Goal: Task Accomplishment & Management: Use online tool/utility

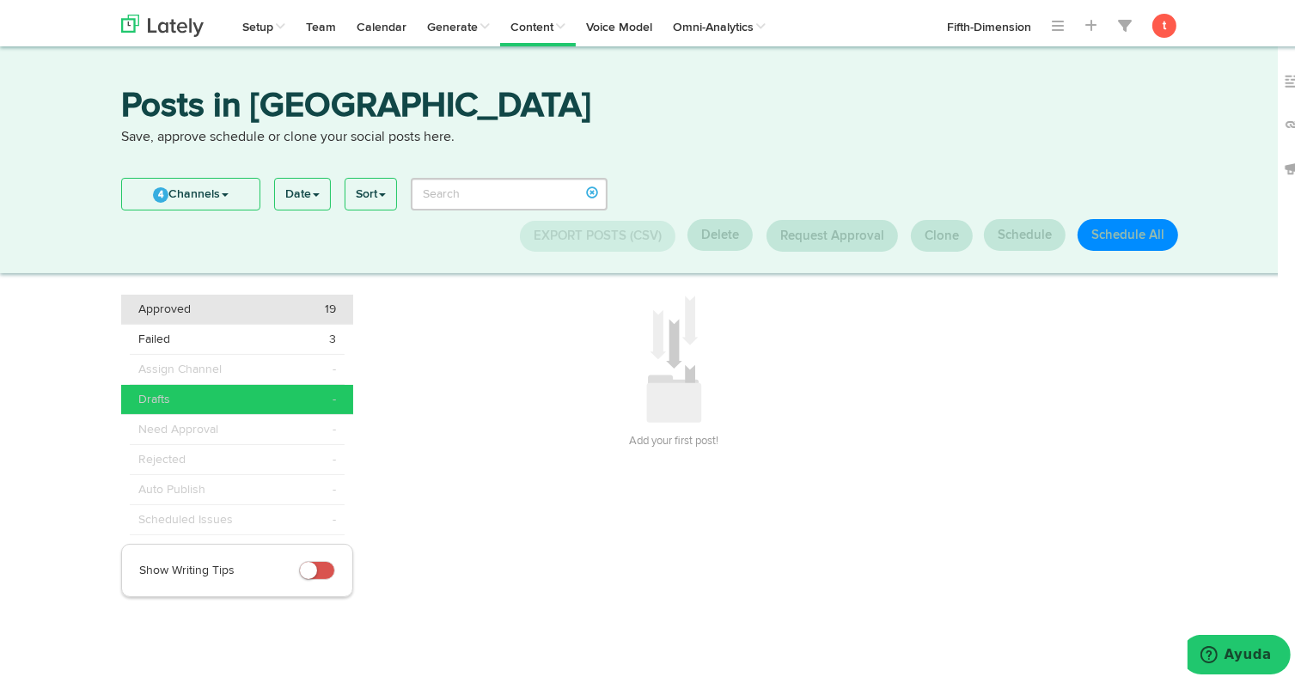
click at [201, 302] on div "Approved 19" at bounding box center [237, 305] width 198 height 17
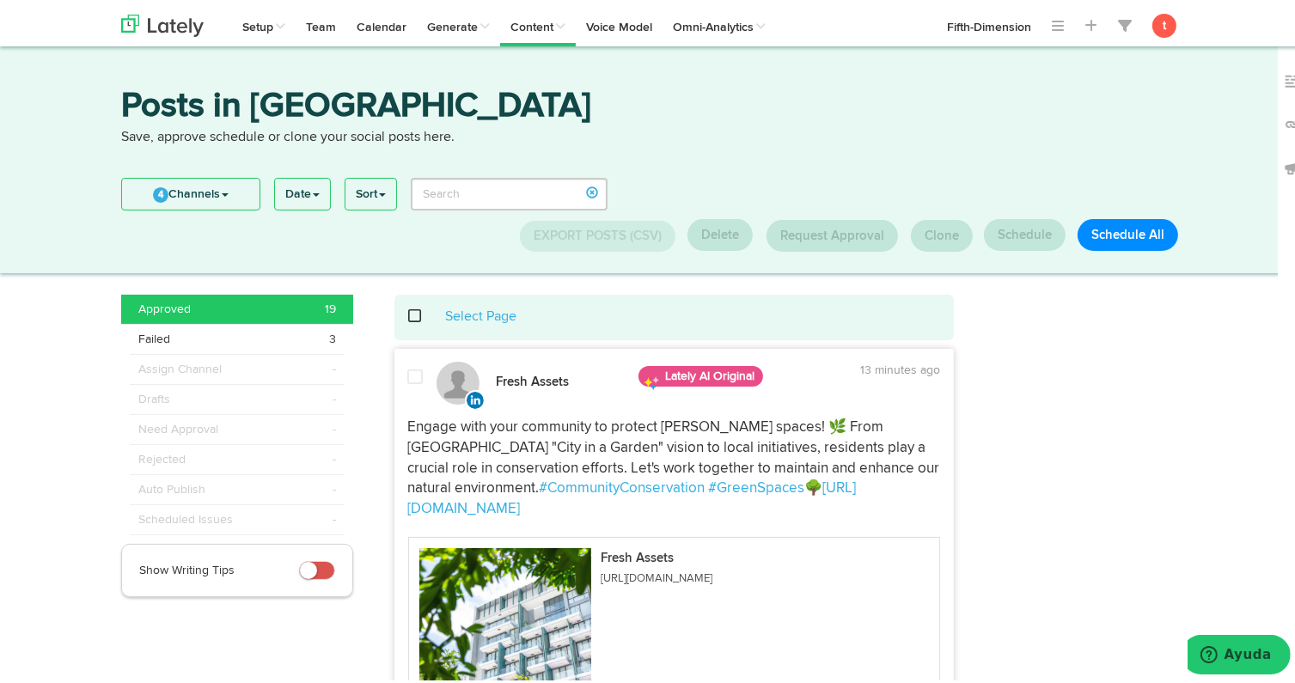
click at [407, 311] on div "Select Page" at bounding box center [674, 314] width 534 height 20
click at [410, 314] on span at bounding box center [424, 313] width 35 height 1
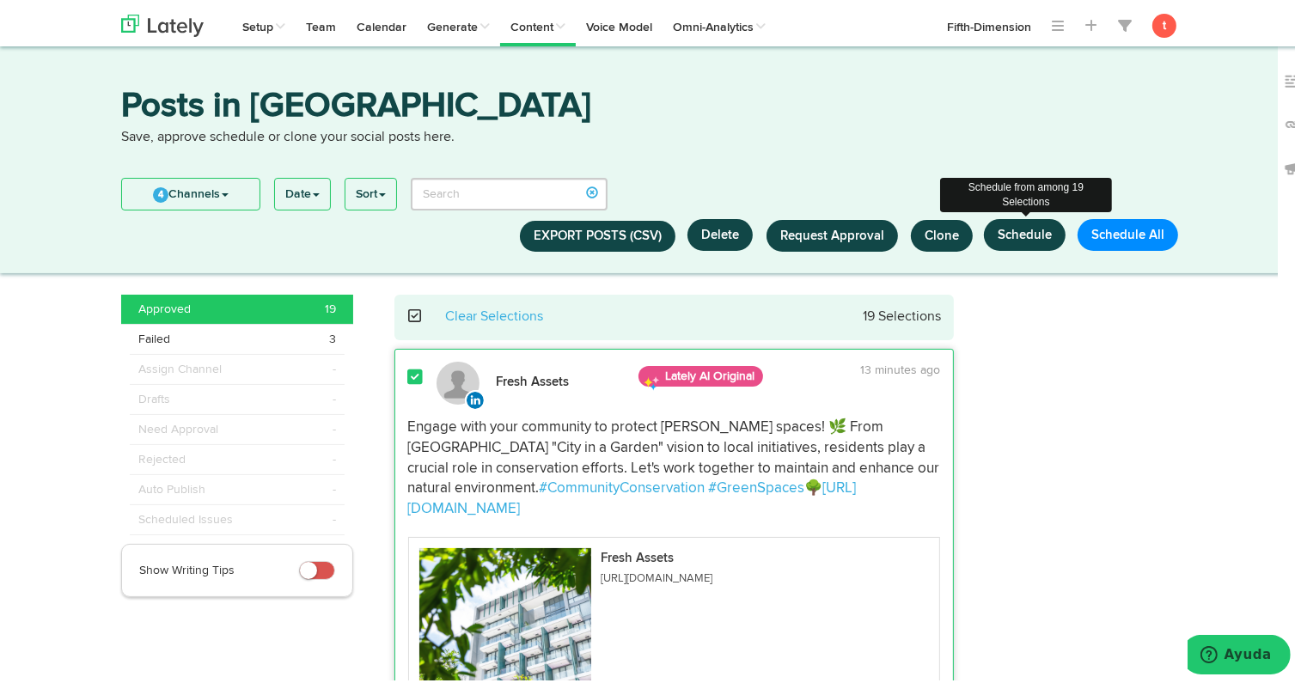
click at [1022, 242] on button "Schedule" at bounding box center [1025, 232] width 82 height 32
select select "11"
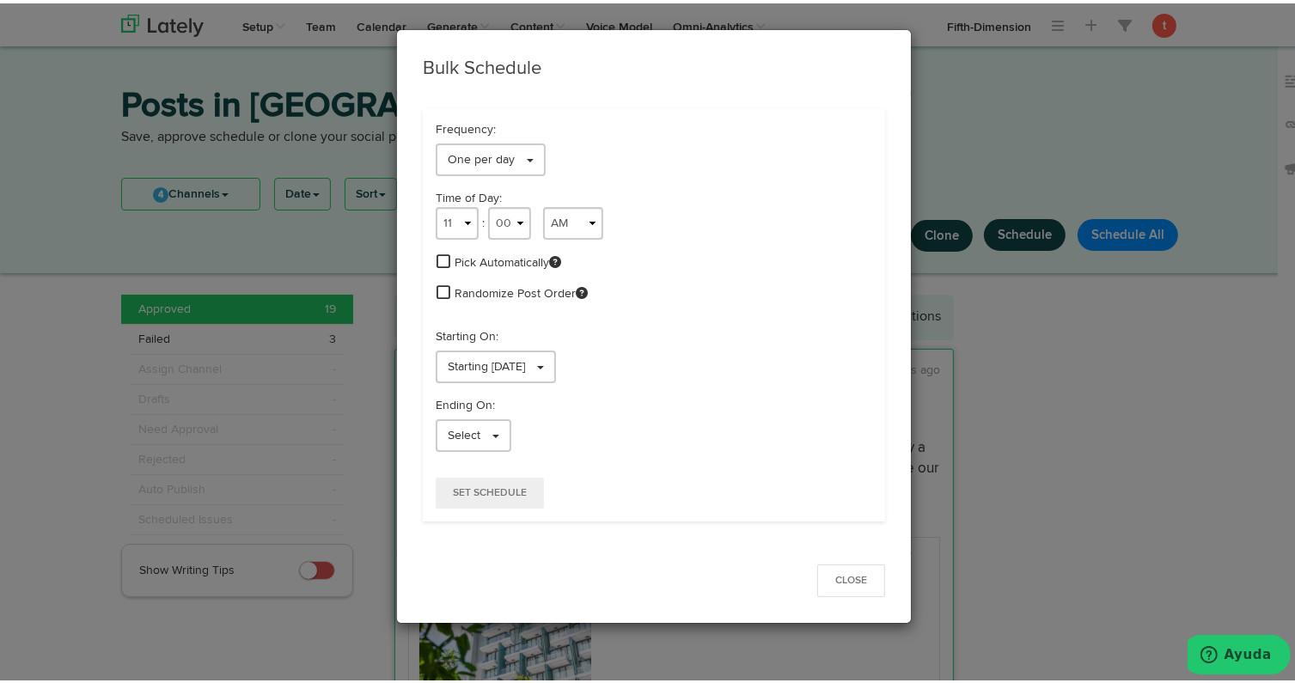
click at [437, 253] on span at bounding box center [443, 257] width 14 height 15
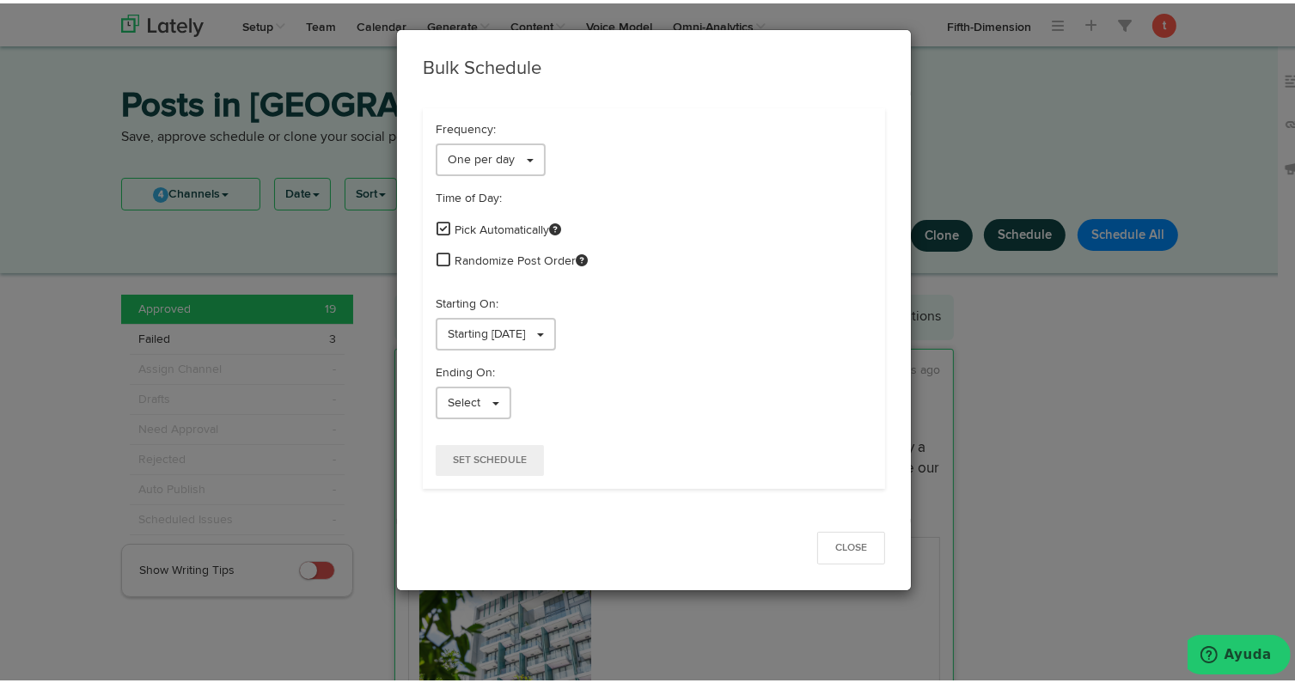
click at [436, 253] on span at bounding box center [443, 255] width 14 height 15
click at [465, 331] on span "Starting [DATE]" at bounding box center [486, 331] width 77 height 12
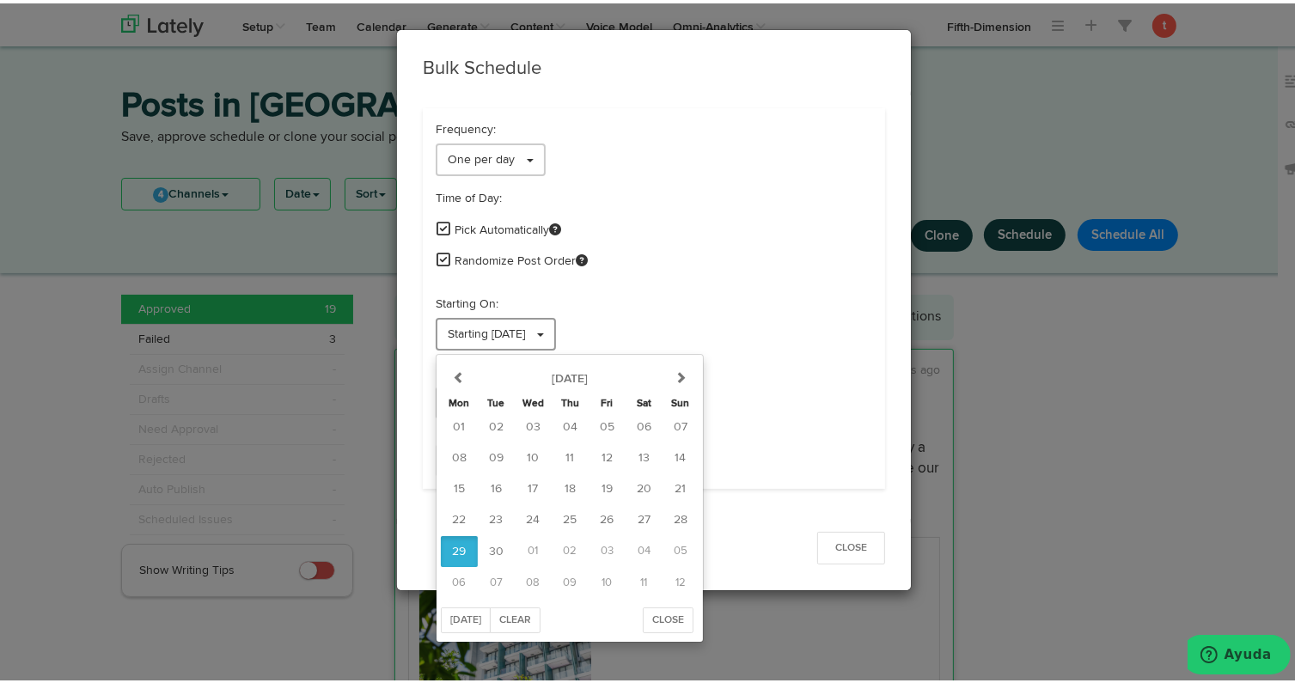
click at [465, 331] on span "Starting [DATE]" at bounding box center [486, 331] width 77 height 12
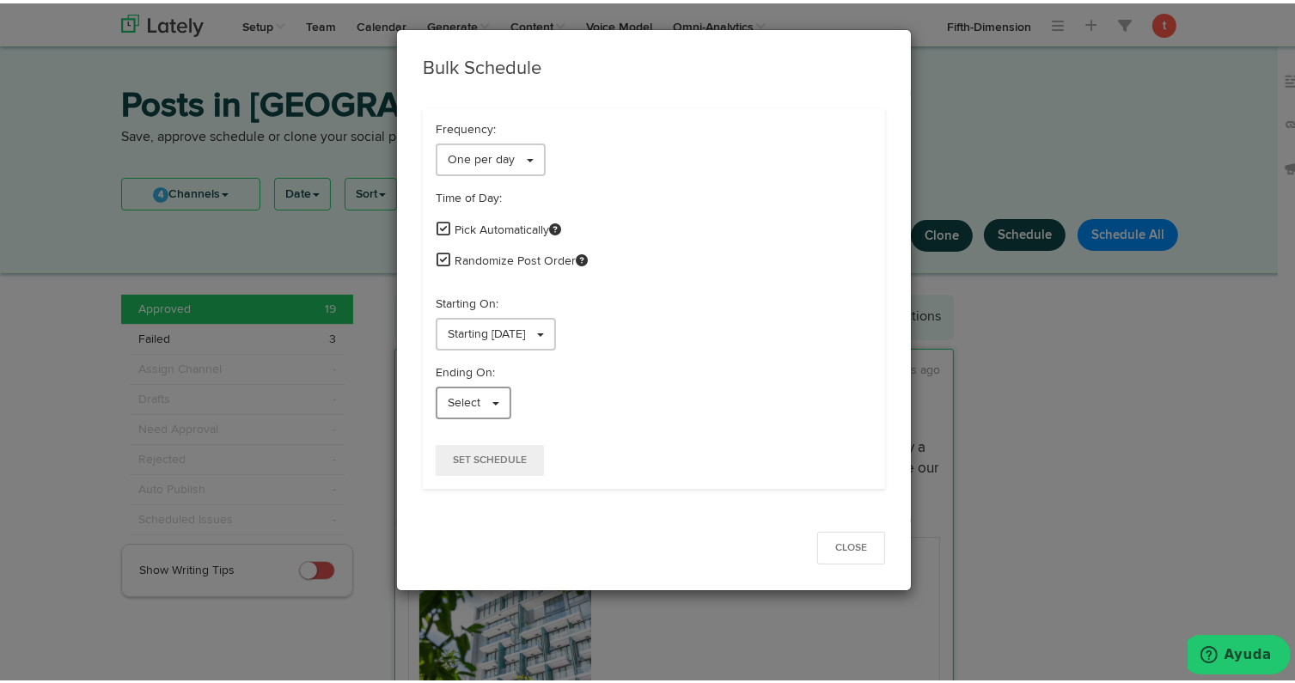
click at [460, 404] on span "Select" at bounding box center [464, 399] width 33 height 12
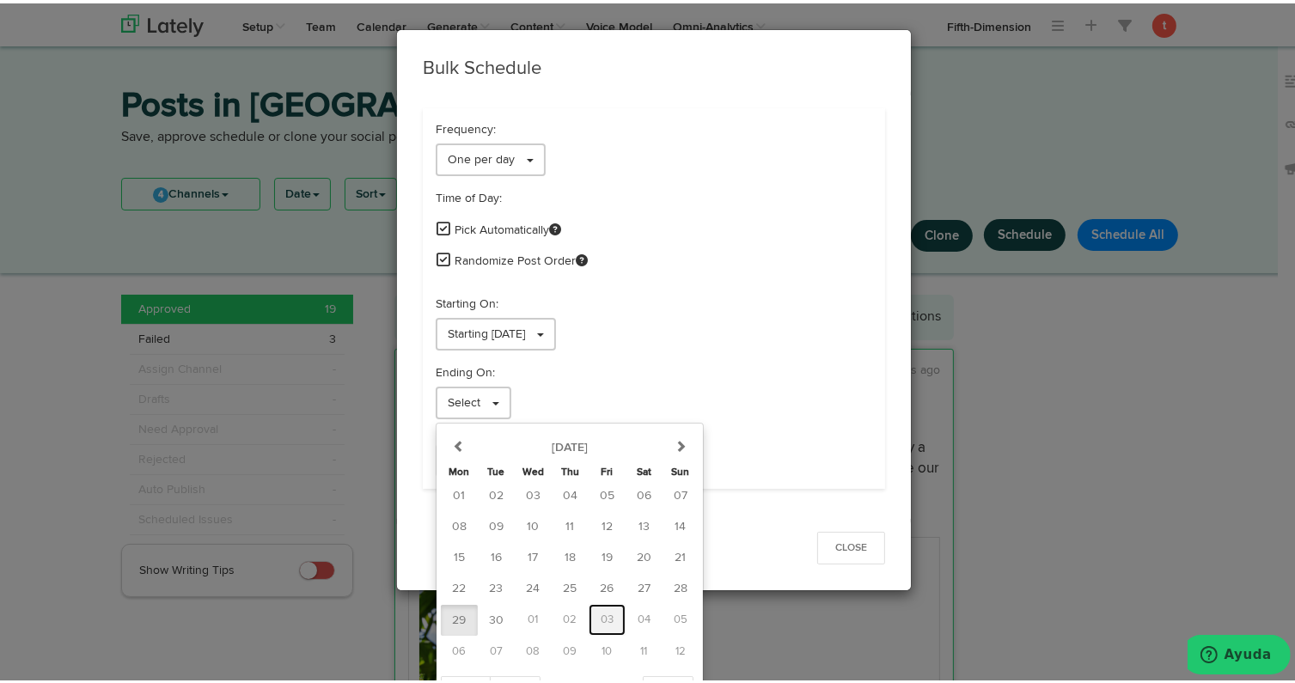
click at [601, 615] on span "03" at bounding box center [607, 616] width 13 height 11
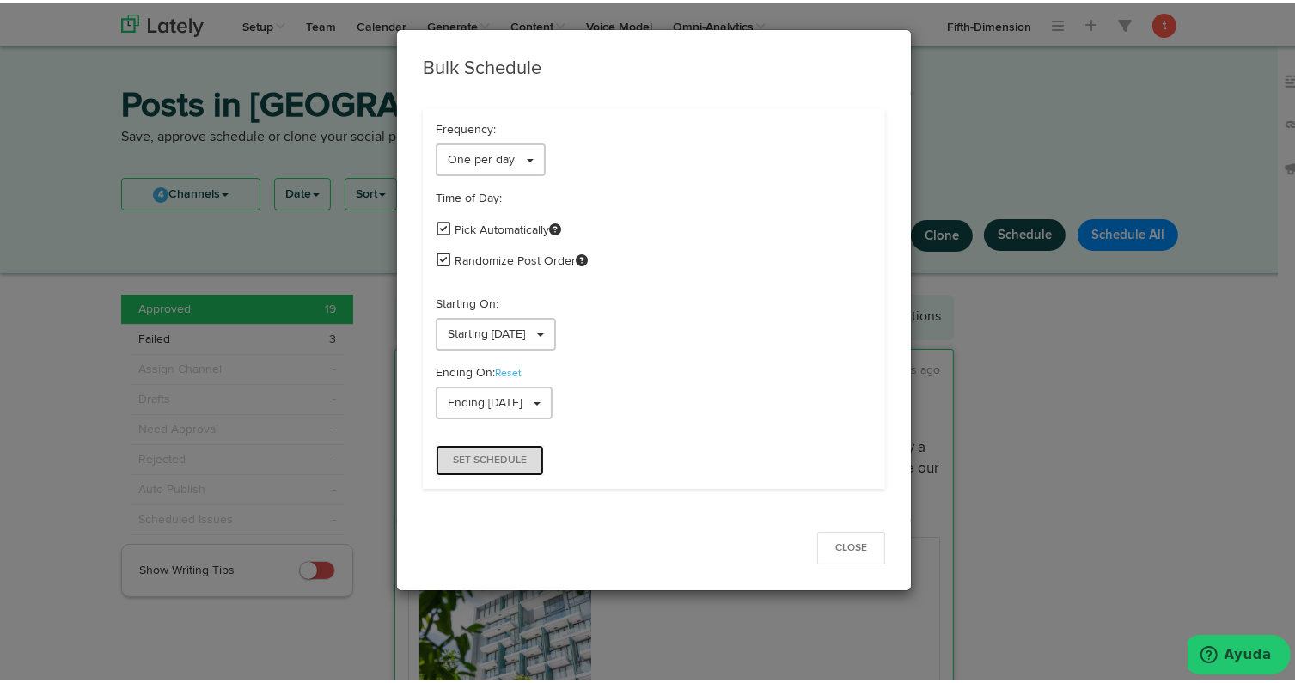
click at [495, 467] on button "Set Schedule" at bounding box center [490, 457] width 108 height 31
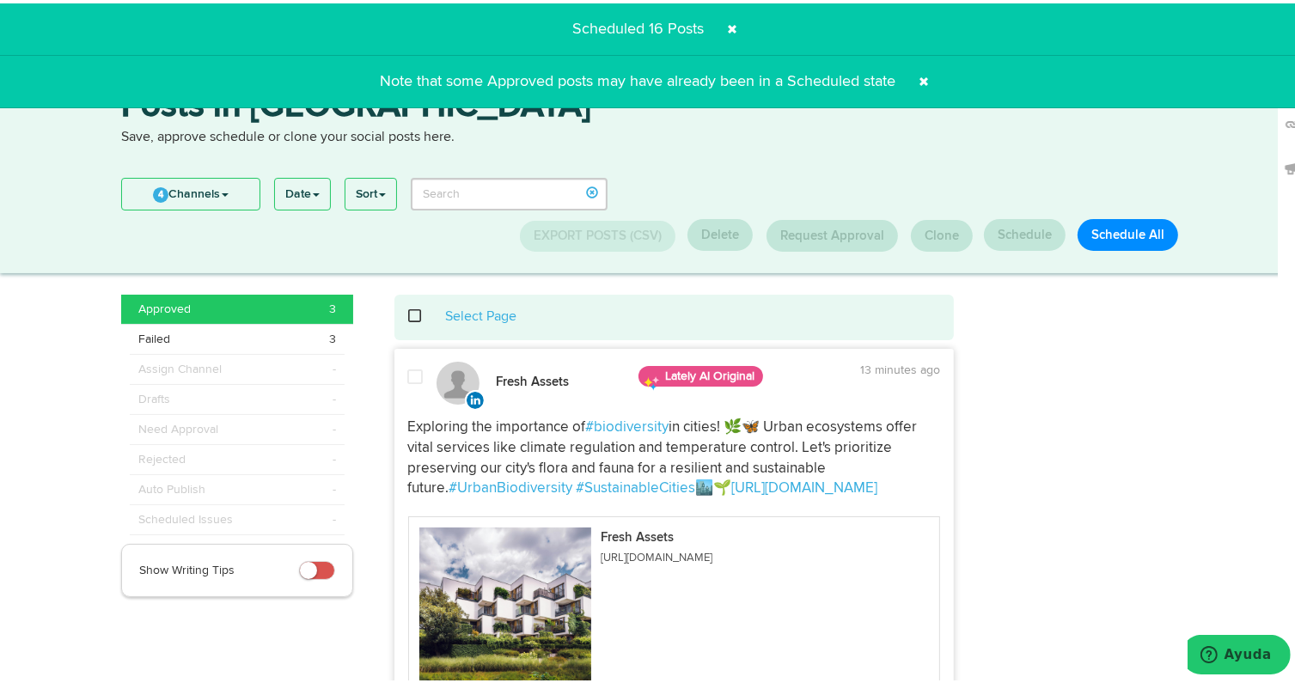
click at [408, 309] on div "Select Page" at bounding box center [674, 314] width 534 height 20
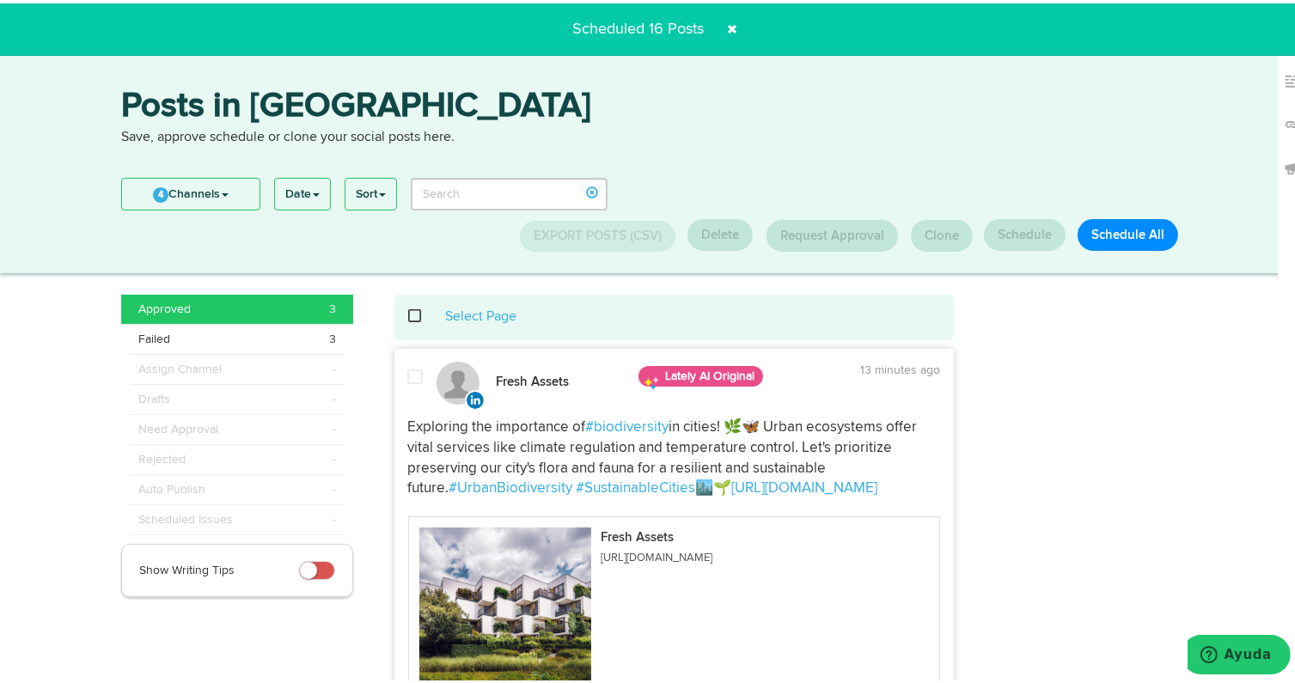
click at [409, 314] on span at bounding box center [424, 313] width 35 height 1
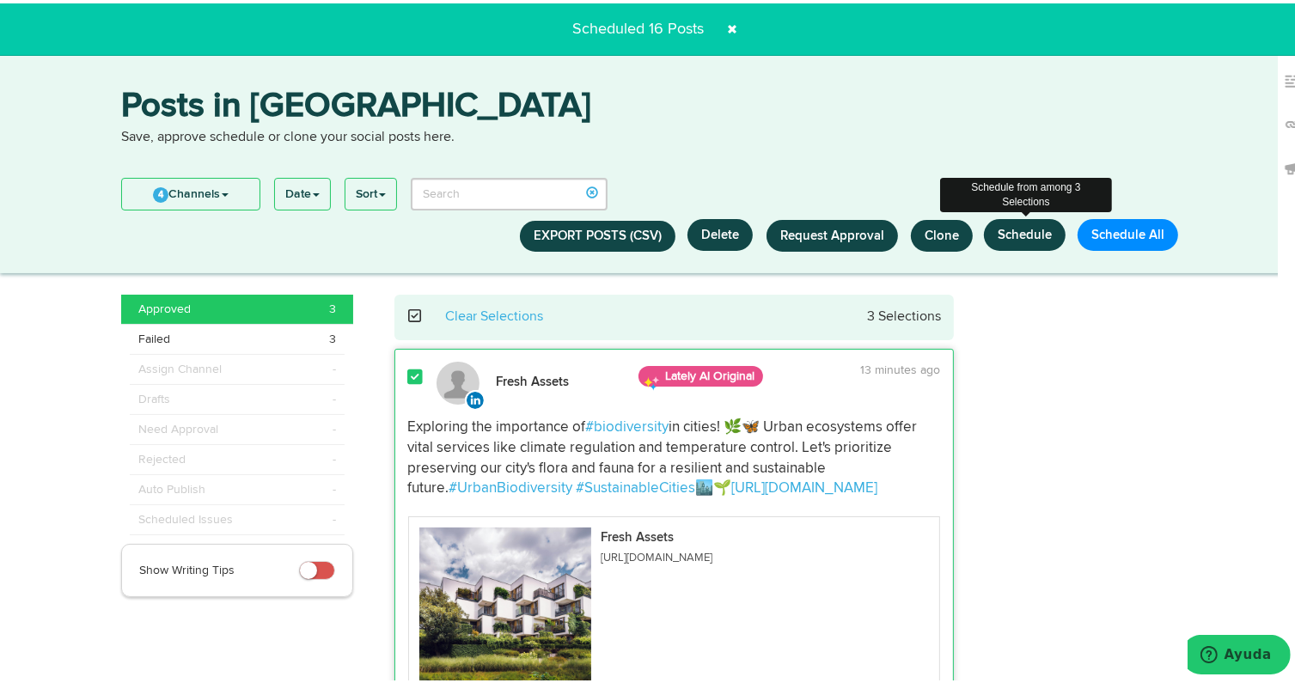
click at [1010, 240] on button "Schedule" at bounding box center [1025, 232] width 82 height 32
select select "11"
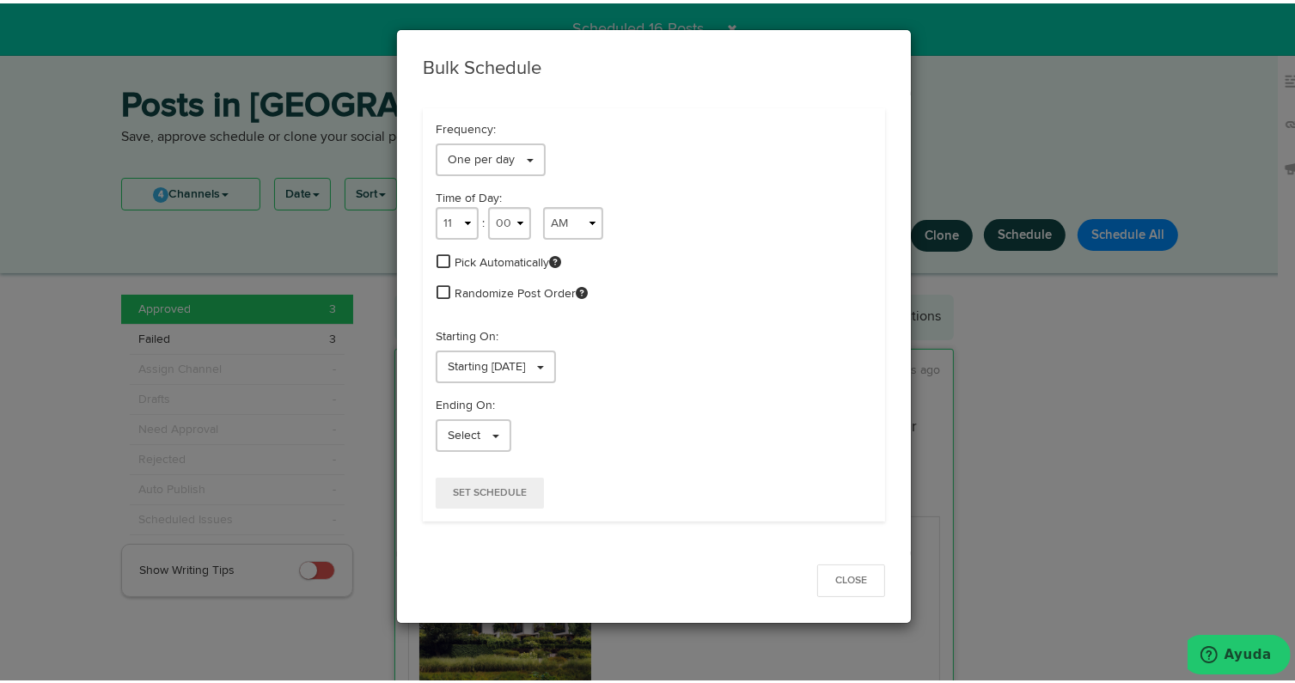
click at [442, 263] on span at bounding box center [443, 257] width 14 height 15
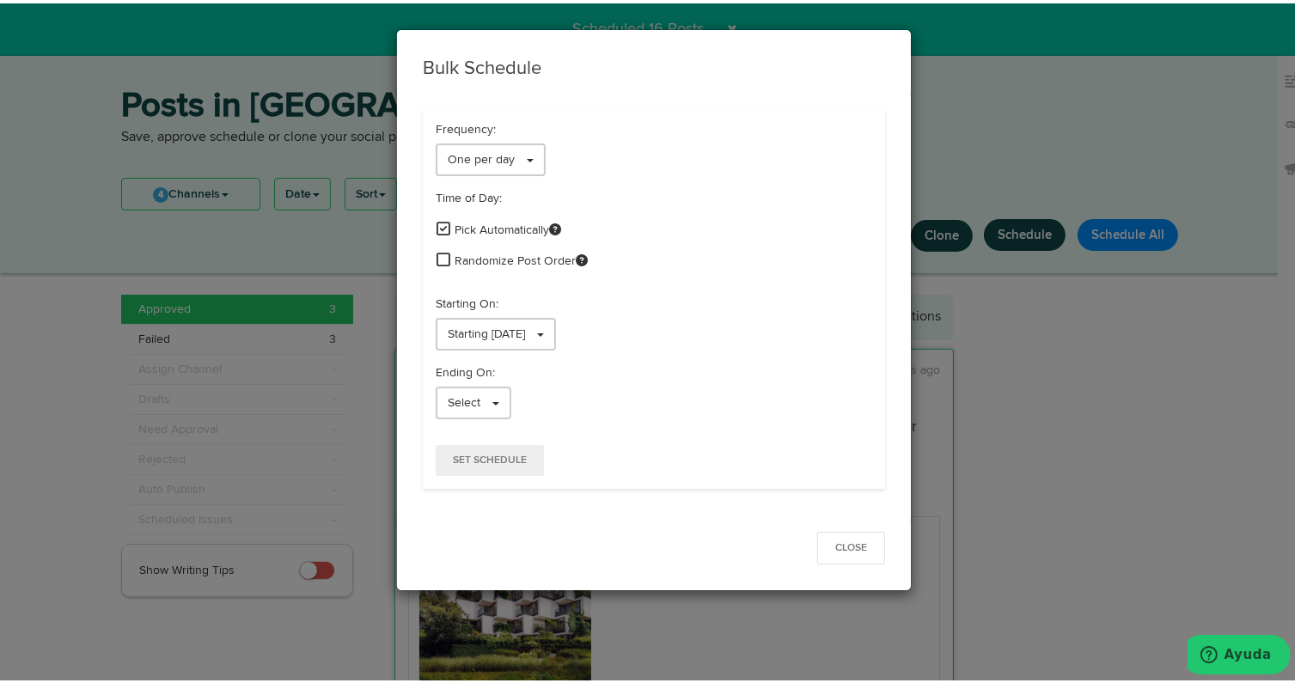
click at [436, 259] on span at bounding box center [443, 255] width 14 height 15
click at [514, 325] on span "Starting [DATE]" at bounding box center [486, 331] width 77 height 12
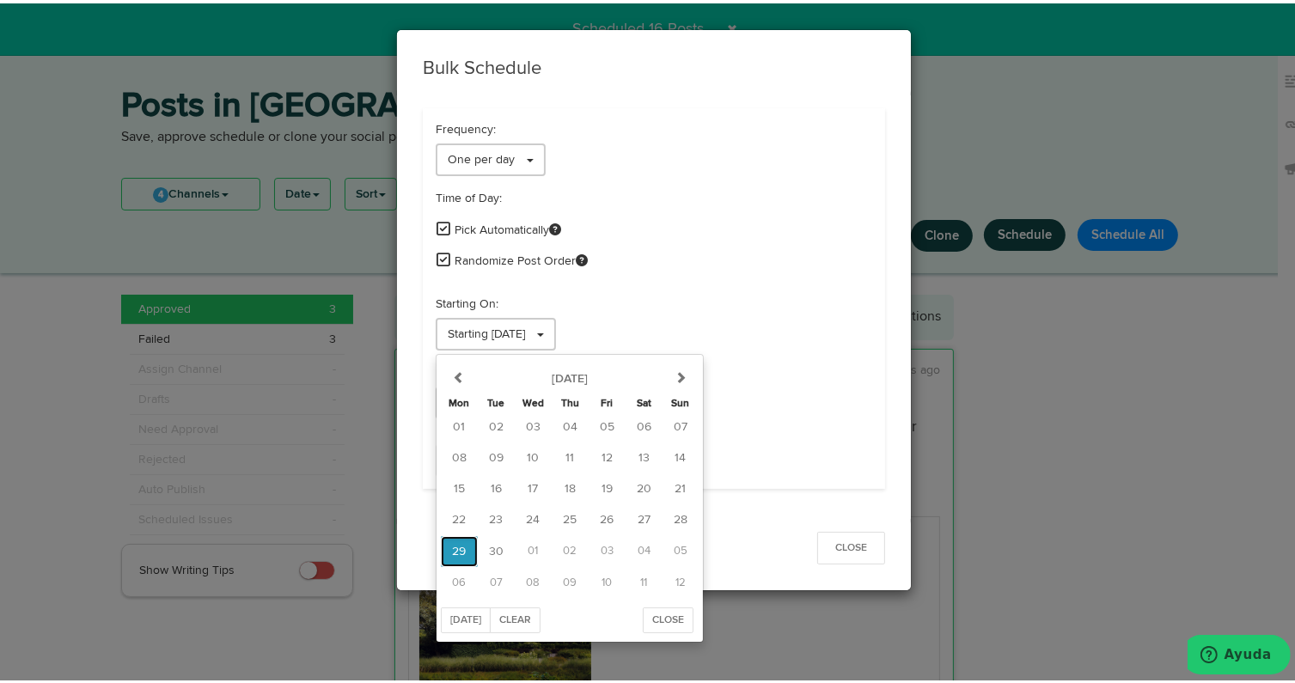
click at [453, 549] on span "29" at bounding box center [460, 548] width 14 height 12
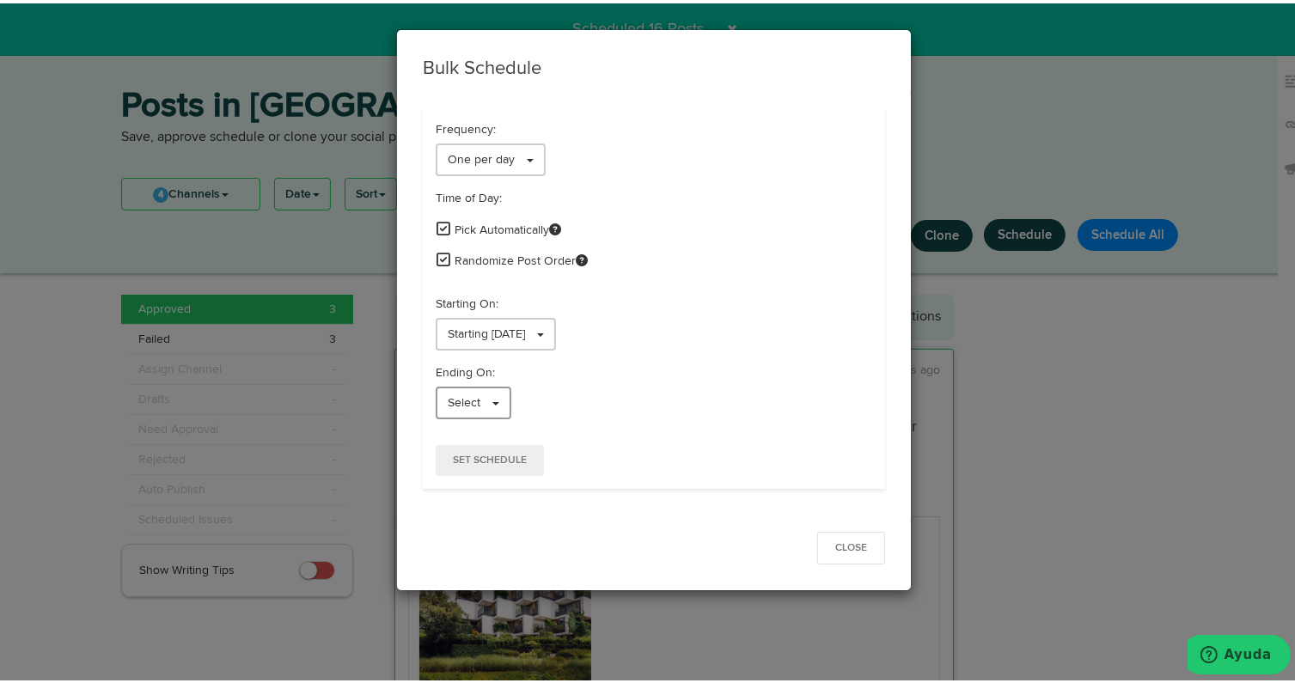
click at [454, 403] on span "Select" at bounding box center [464, 399] width 33 height 12
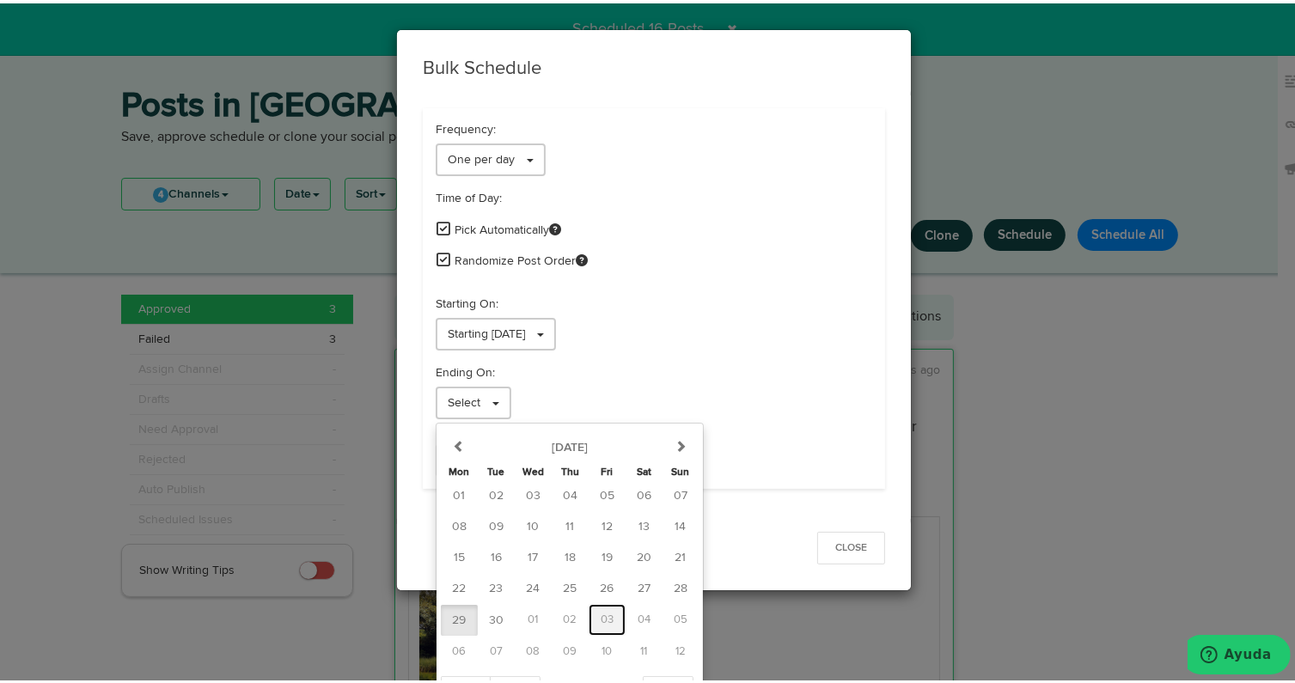
click at [601, 612] on span "03" at bounding box center [607, 616] width 13 height 11
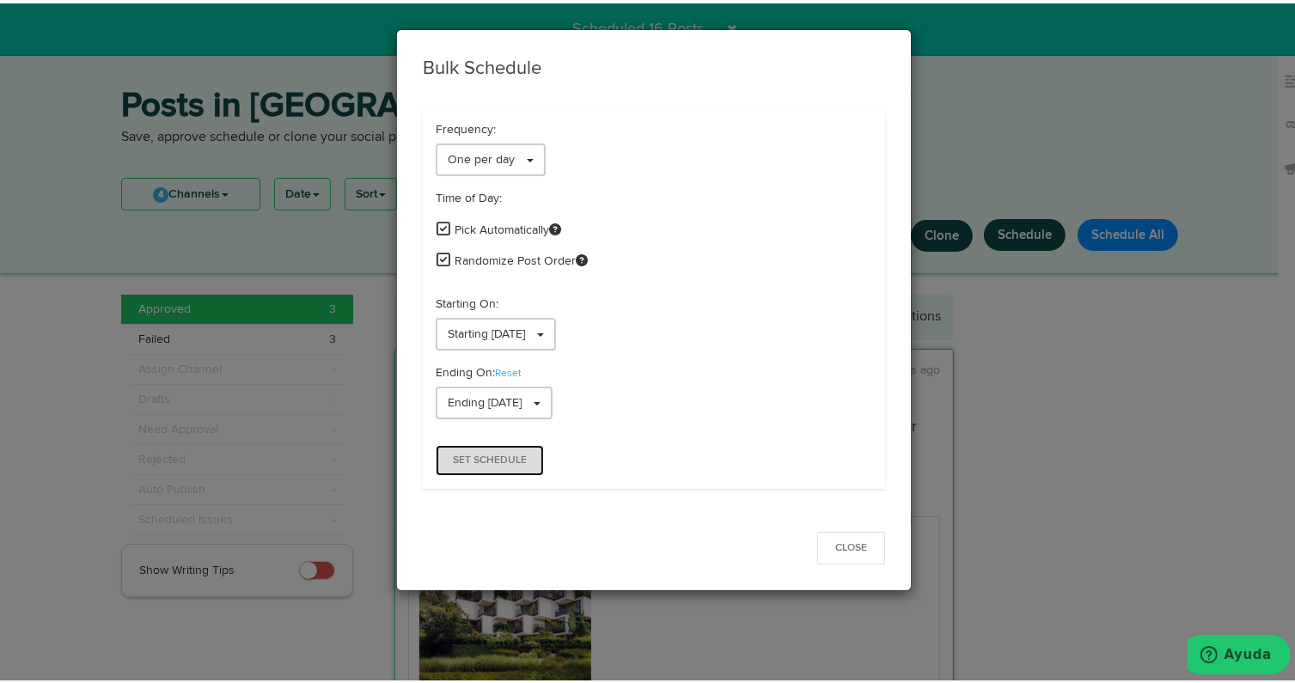
click at [489, 452] on span "Set Schedule" at bounding box center [490, 457] width 74 height 10
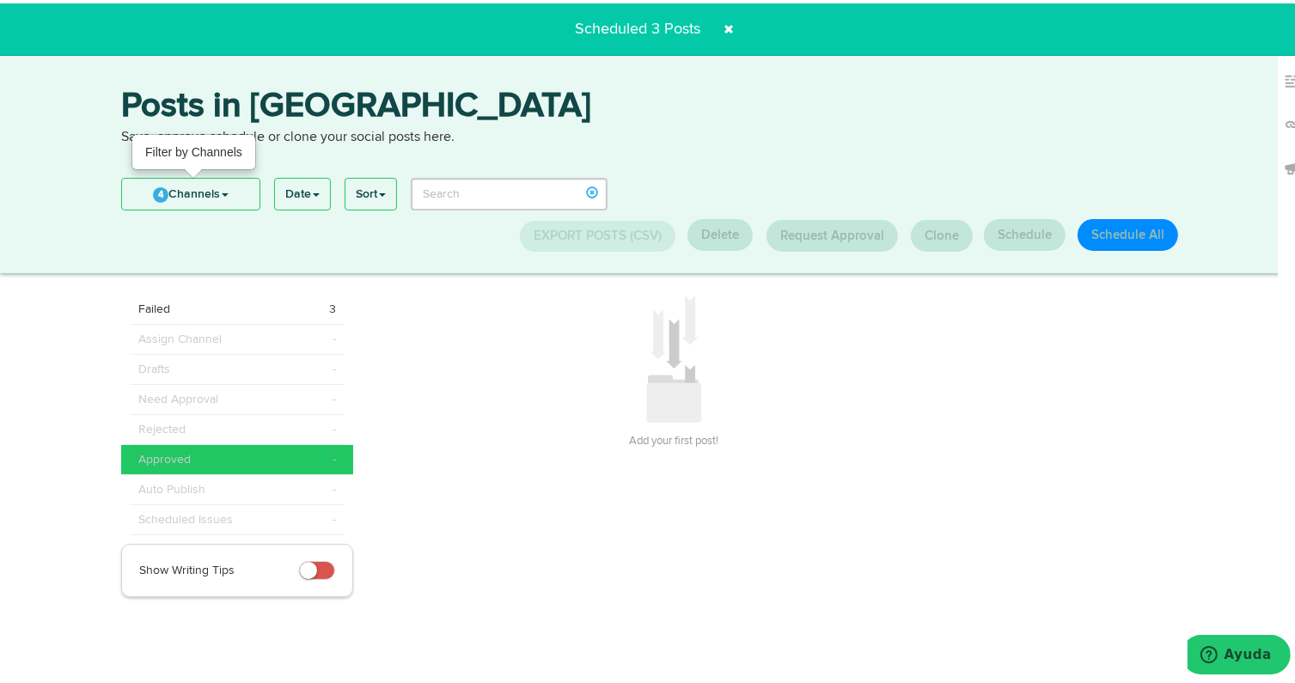
click at [210, 198] on link "4 Channels" at bounding box center [190, 190] width 137 height 31
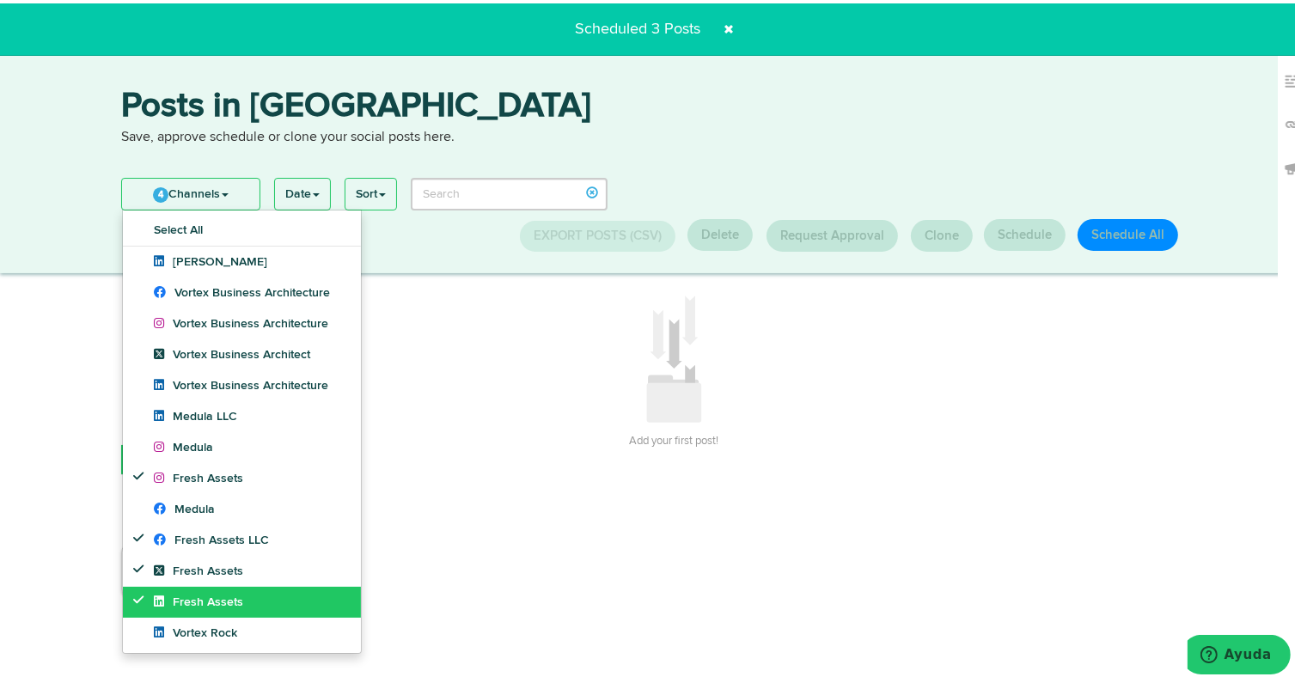
click at [235, 598] on span "Fresh Assets" at bounding box center [198, 599] width 89 height 12
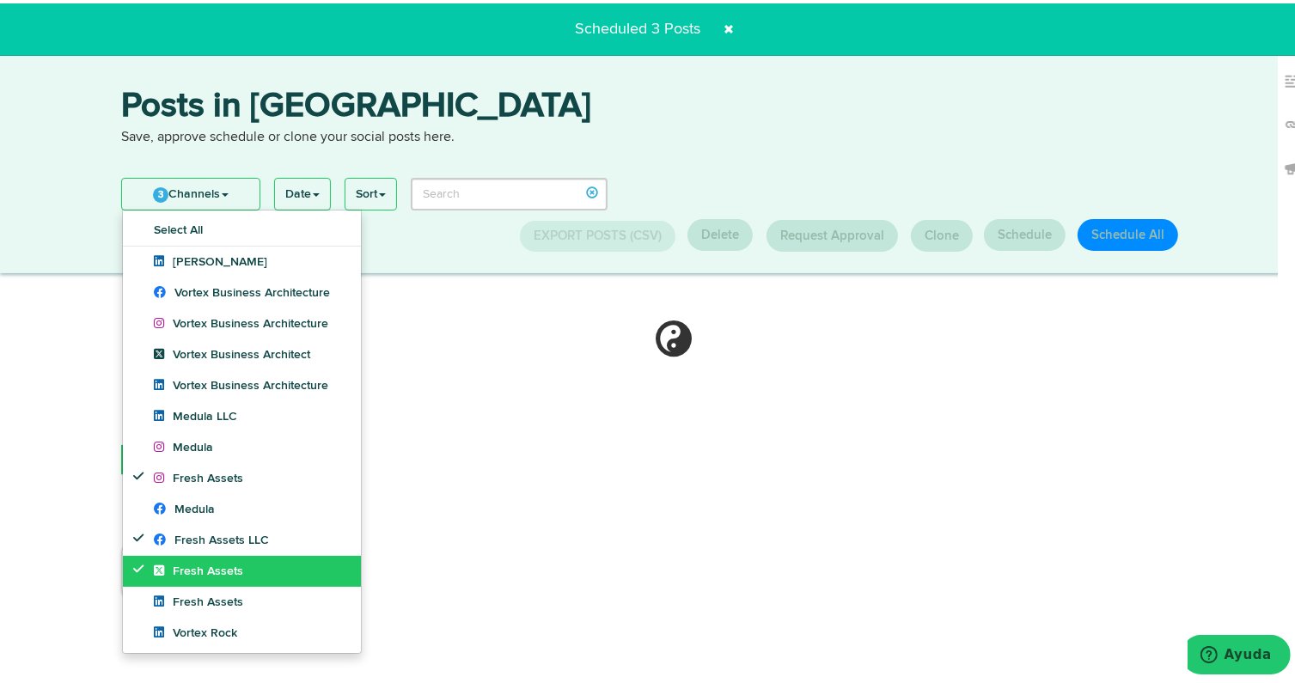
click at [235, 581] on link "Fresh Assets" at bounding box center [242, 567] width 238 height 31
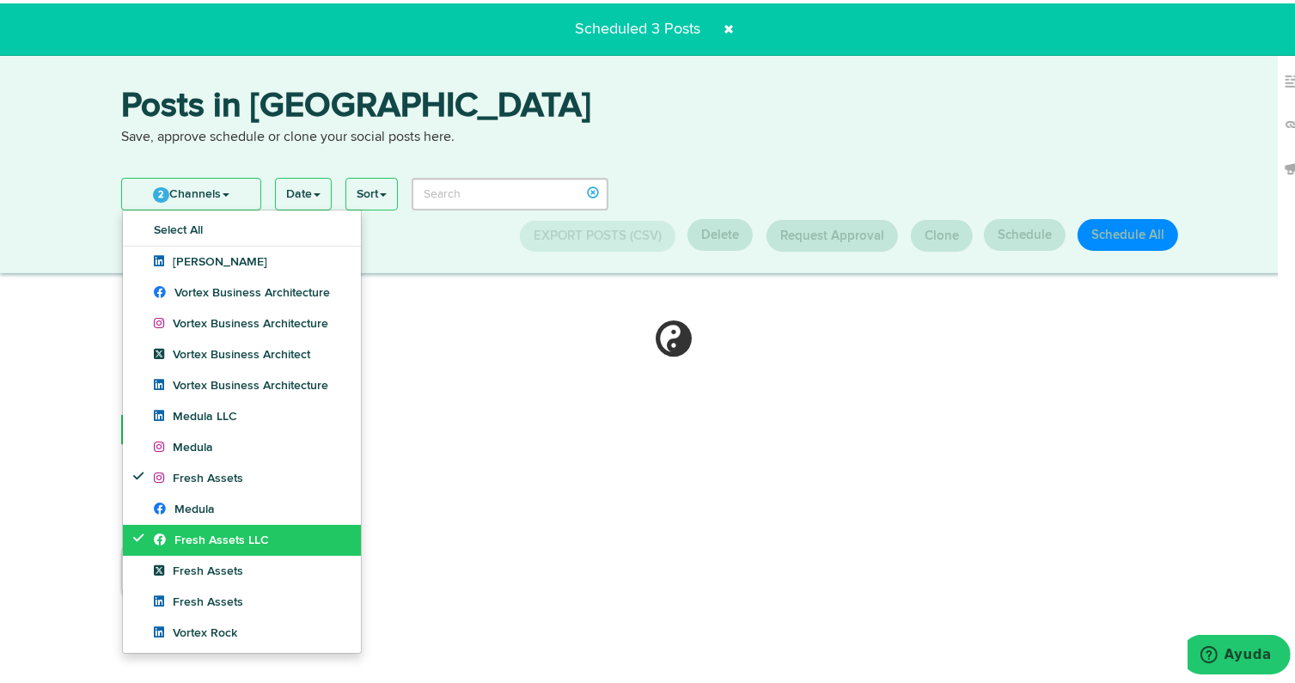
click at [231, 541] on span "Fresh Assets LLC" at bounding box center [211, 537] width 115 height 12
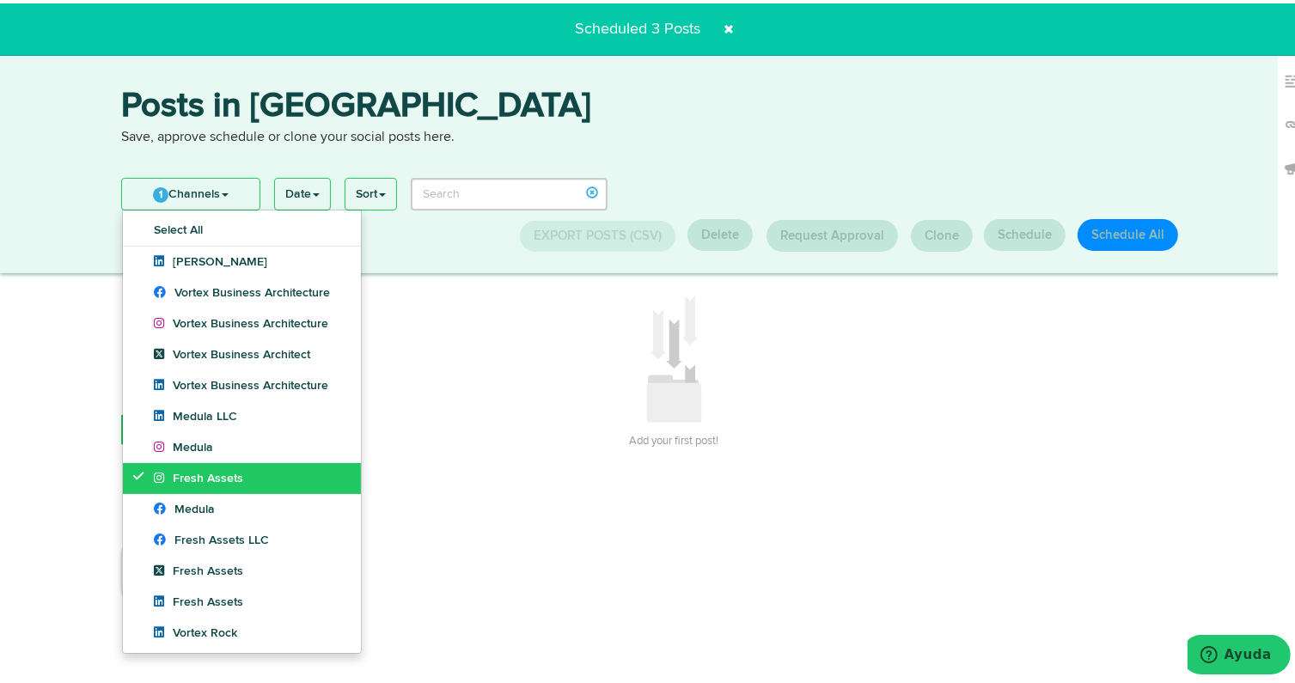
click at [223, 479] on span "Fresh Assets" at bounding box center [198, 475] width 89 height 12
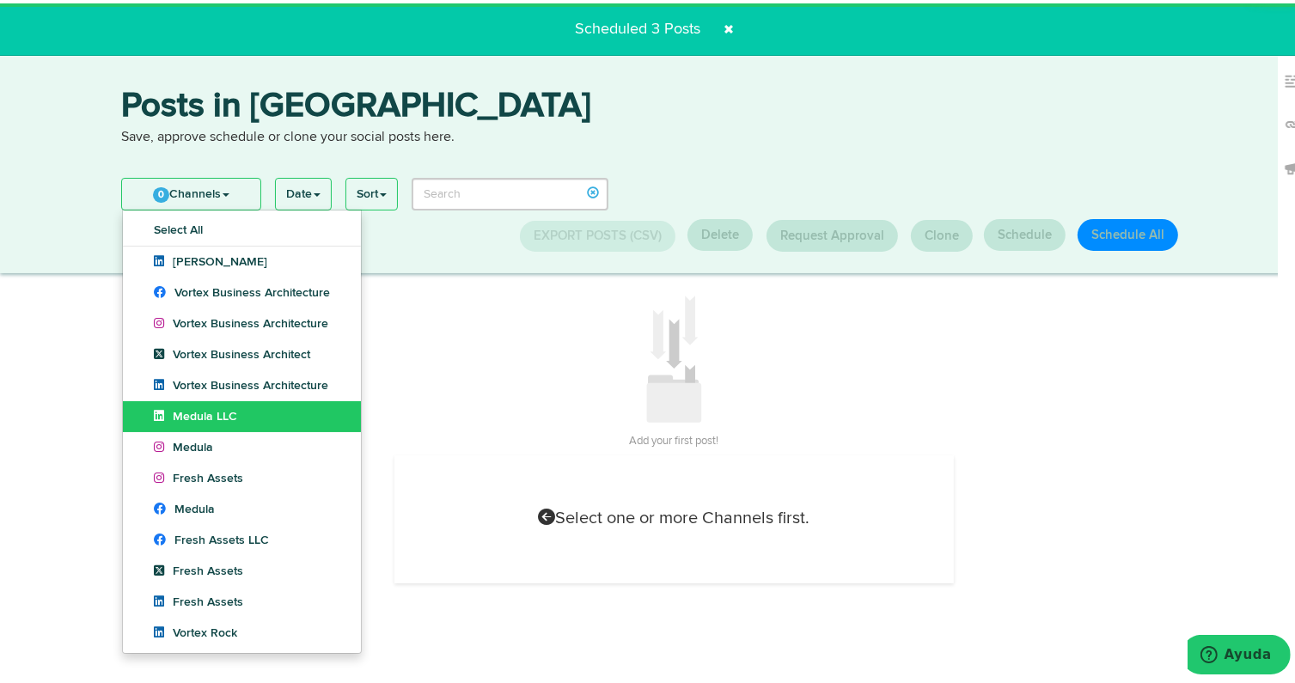
click at [216, 419] on span "Medula LLC" at bounding box center [195, 413] width 83 height 12
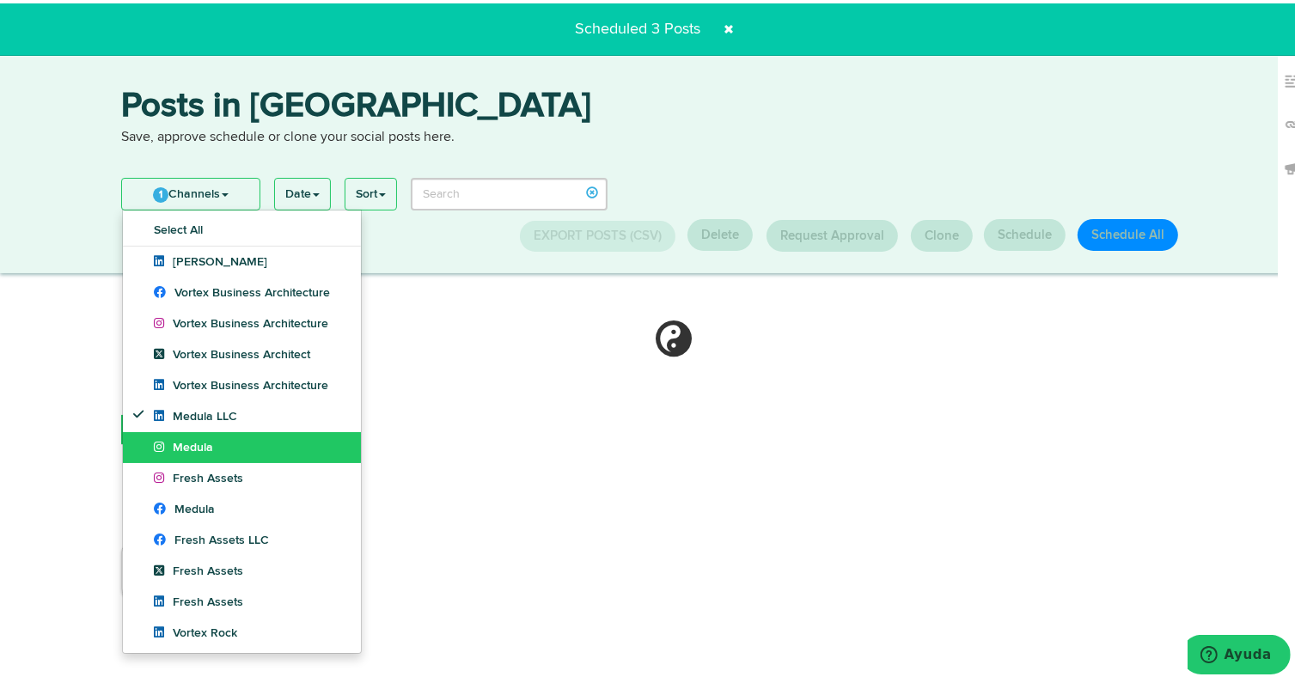
click at [214, 441] on link "Medula" at bounding box center [242, 444] width 238 height 31
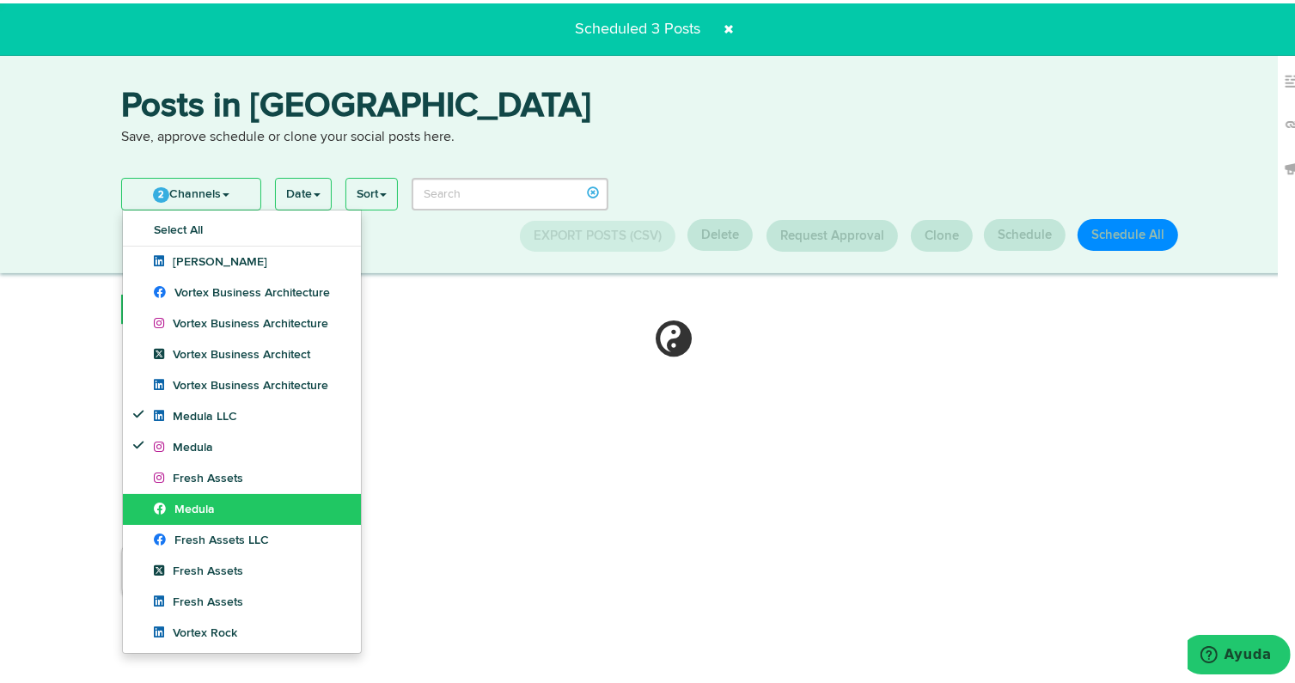
click at [205, 509] on span "Medula" at bounding box center [184, 506] width 61 height 12
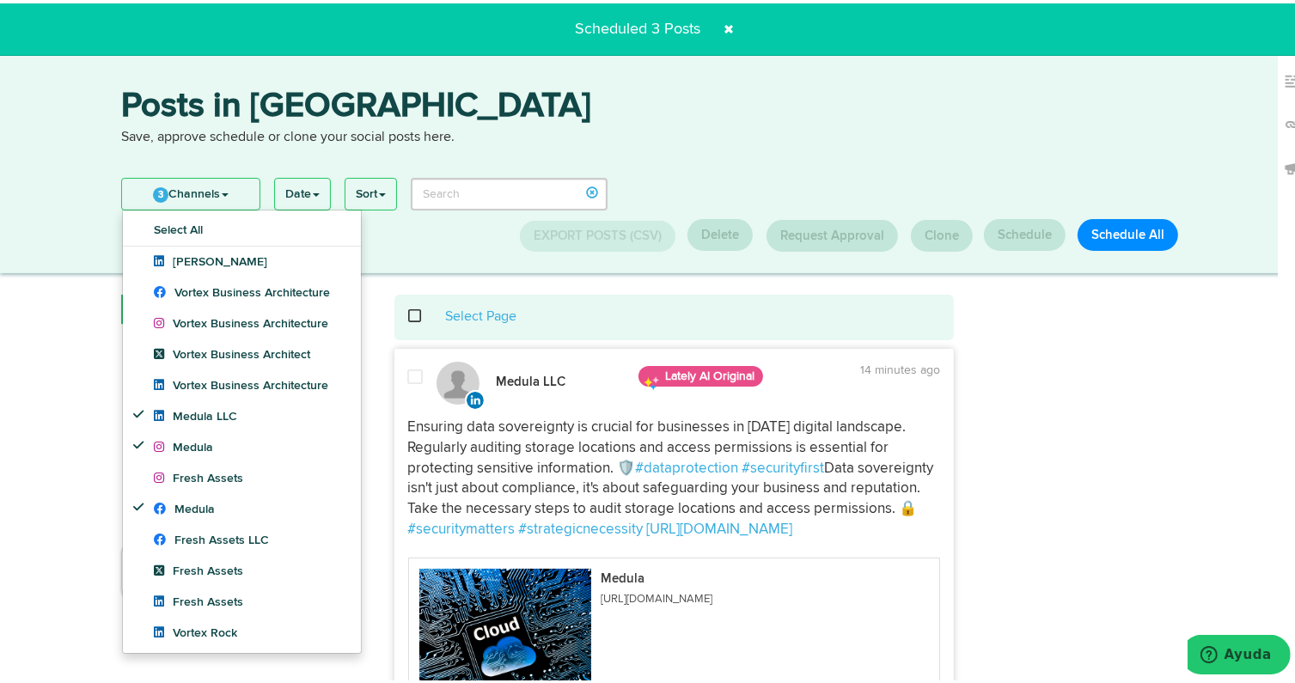
click at [176, 192] on link "3 Channels" at bounding box center [190, 190] width 137 height 31
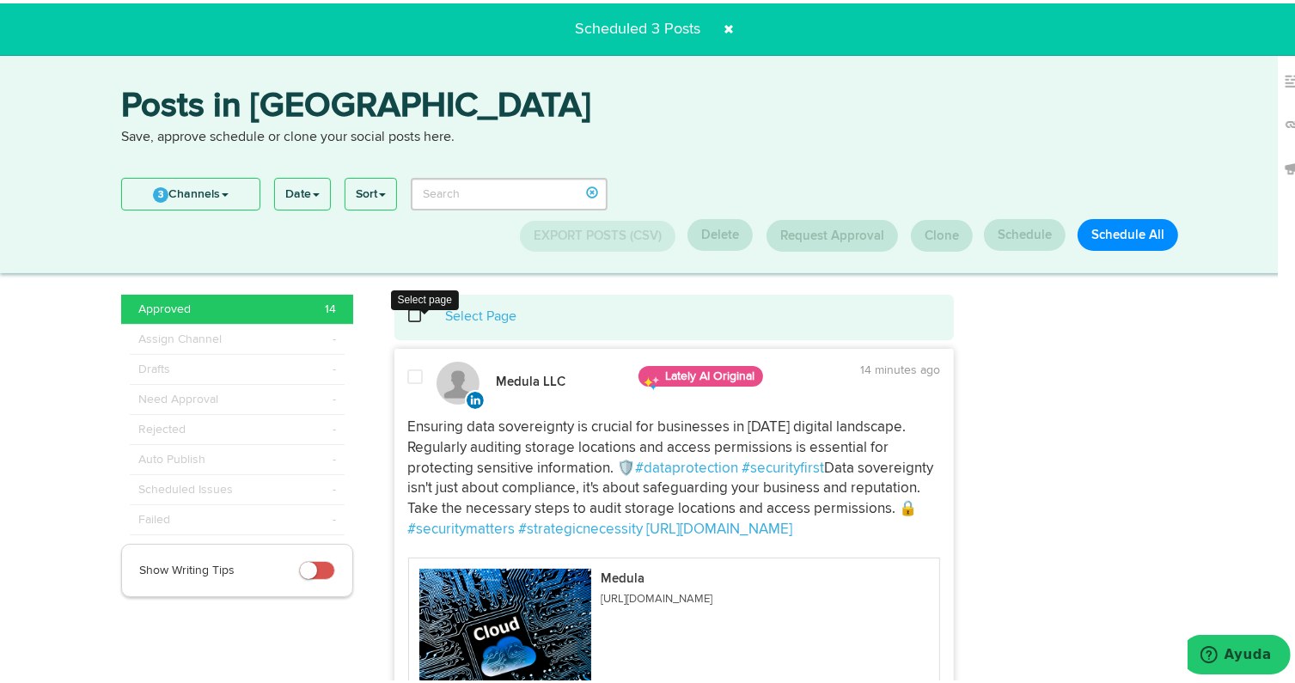
click at [408, 314] on span at bounding box center [424, 313] width 35 height 1
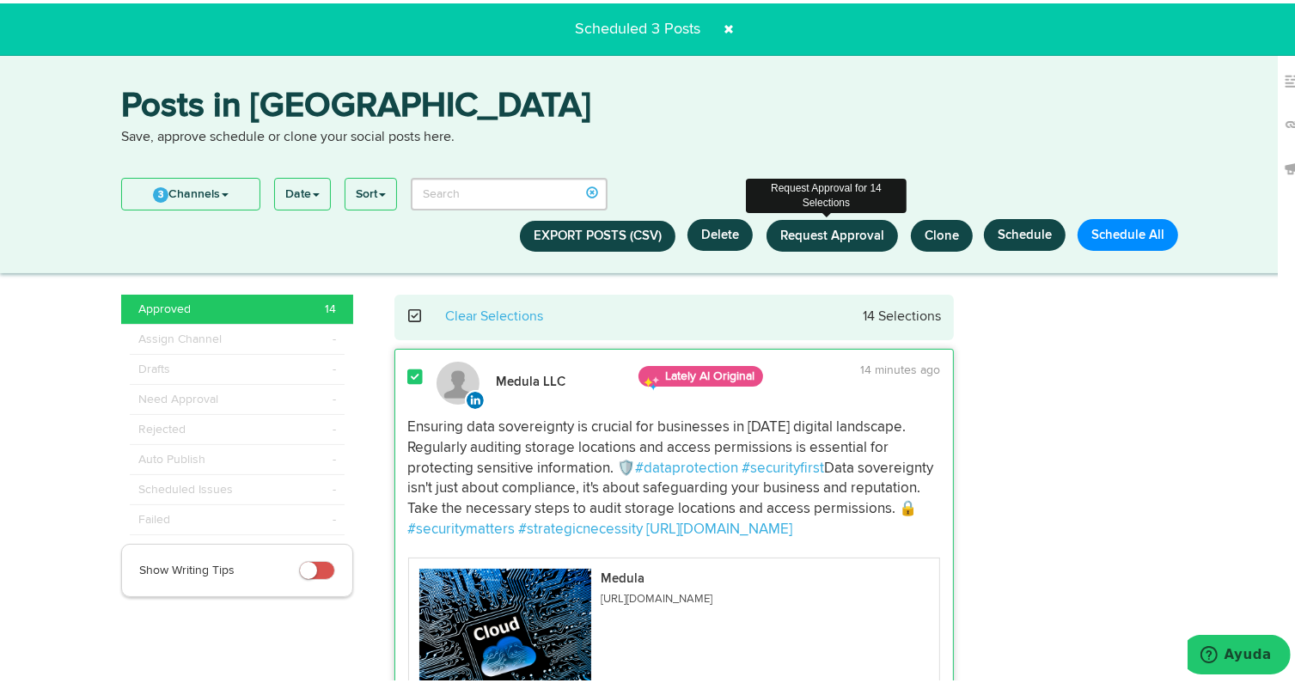
click at [837, 228] on span "Request Approval" at bounding box center [832, 232] width 104 height 13
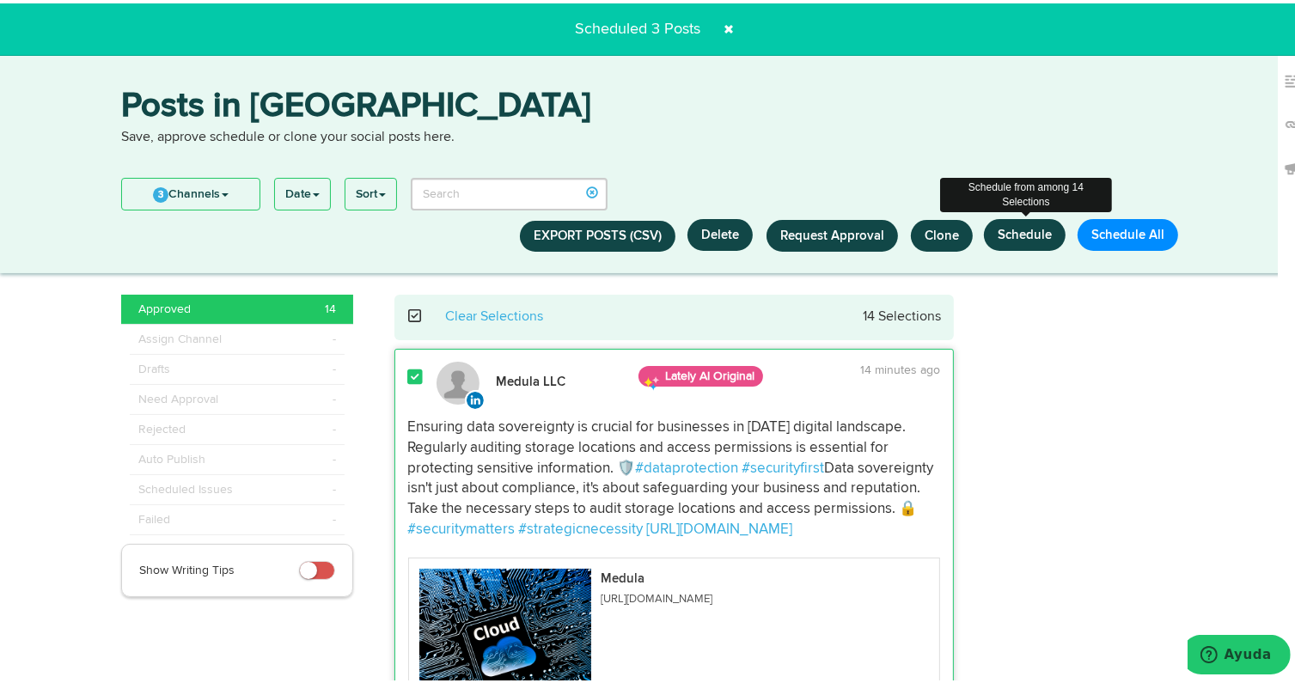
click at [1009, 235] on button "Schedule" at bounding box center [1025, 232] width 82 height 32
select select "11"
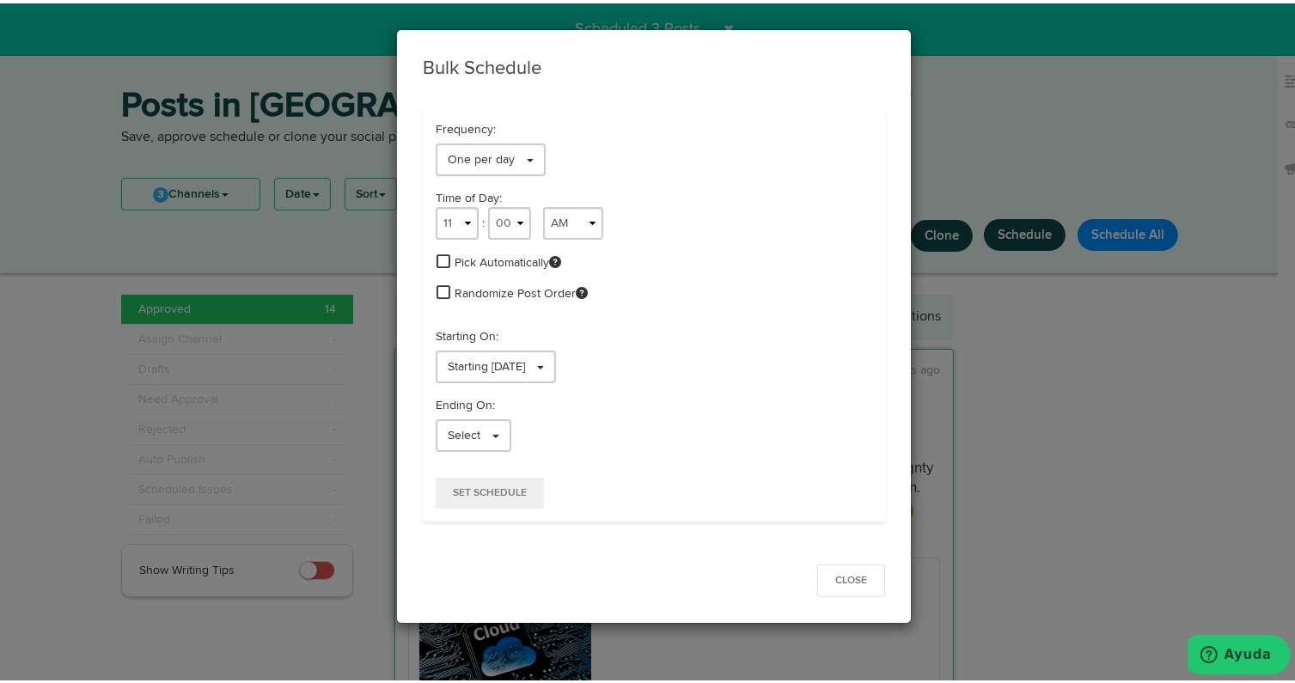
click at [438, 254] on span at bounding box center [443, 257] width 14 height 15
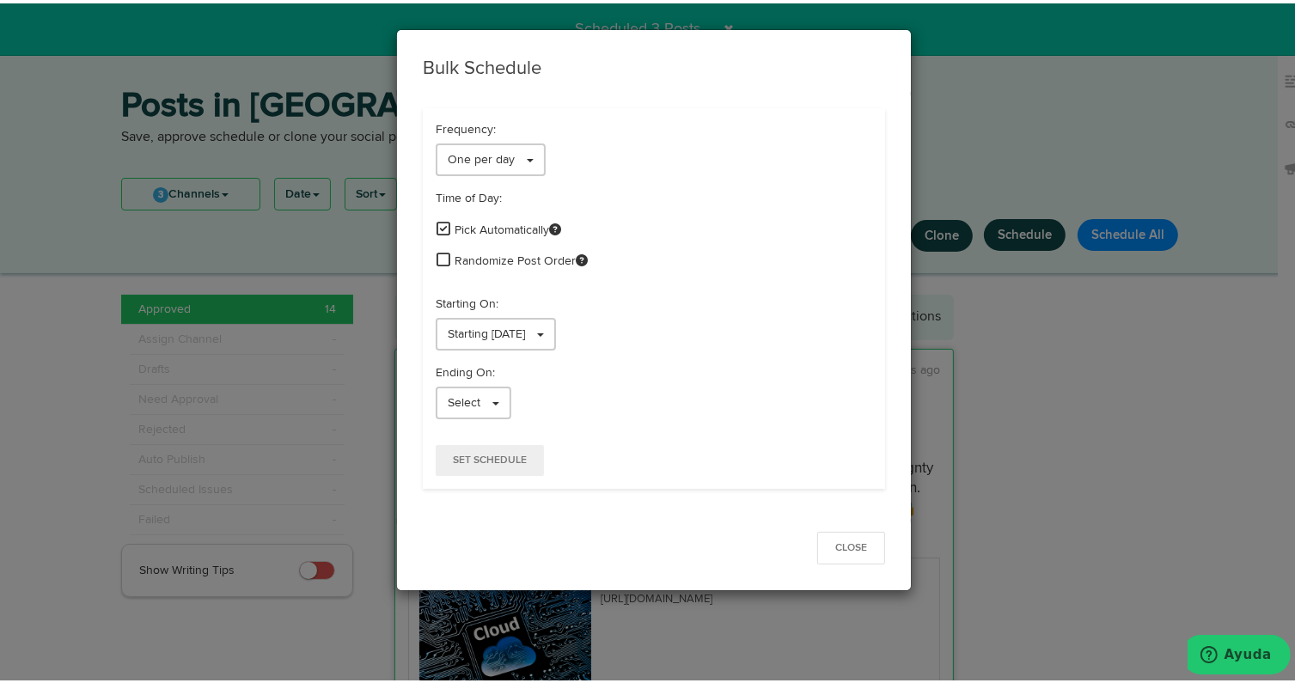
click at [436, 257] on span at bounding box center [443, 255] width 14 height 15
click at [446, 407] on link "Select" at bounding box center [474, 399] width 76 height 33
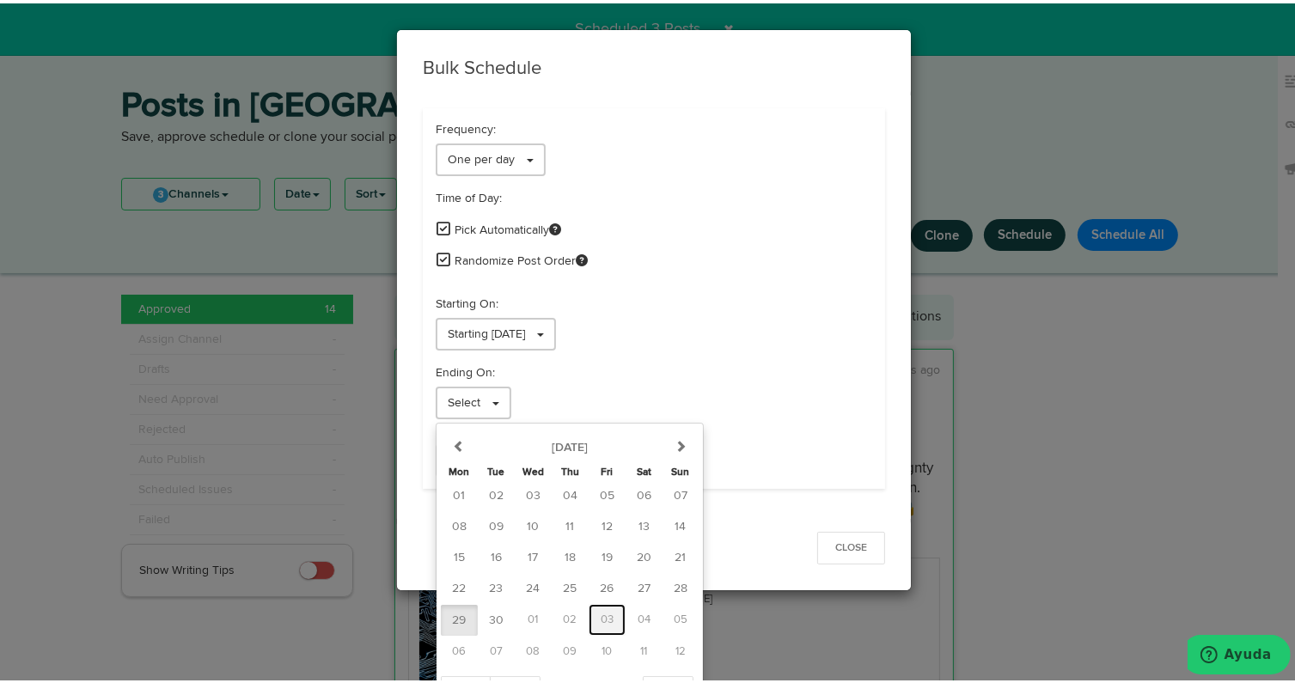
click at [601, 614] on span "03" at bounding box center [607, 616] width 13 height 11
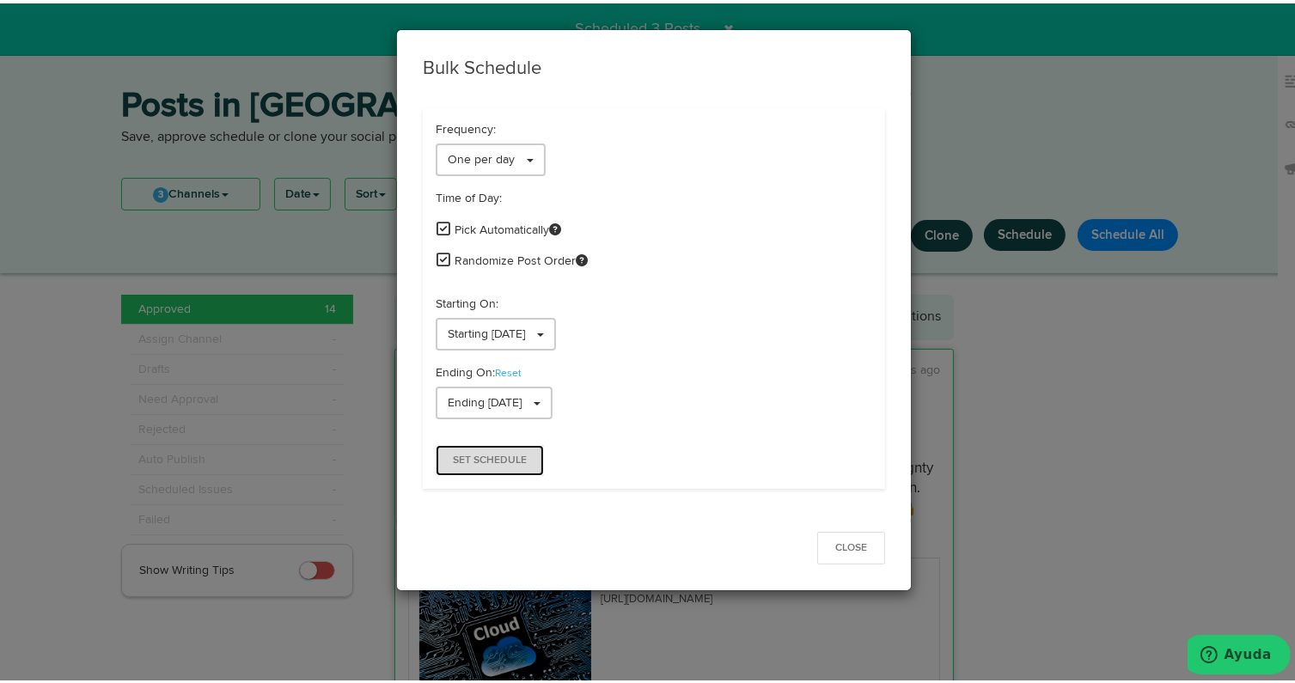
click at [508, 458] on span "Set Schedule" at bounding box center [490, 457] width 74 height 10
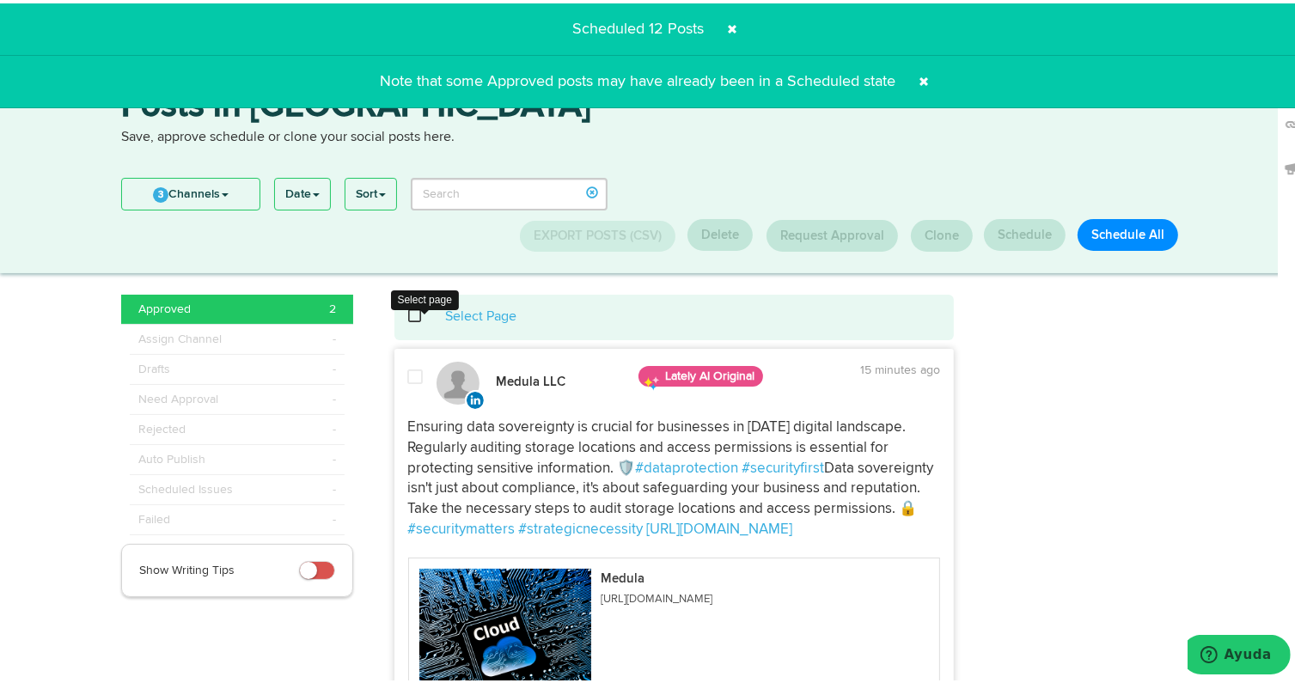
click at [409, 313] on span at bounding box center [424, 313] width 35 height 1
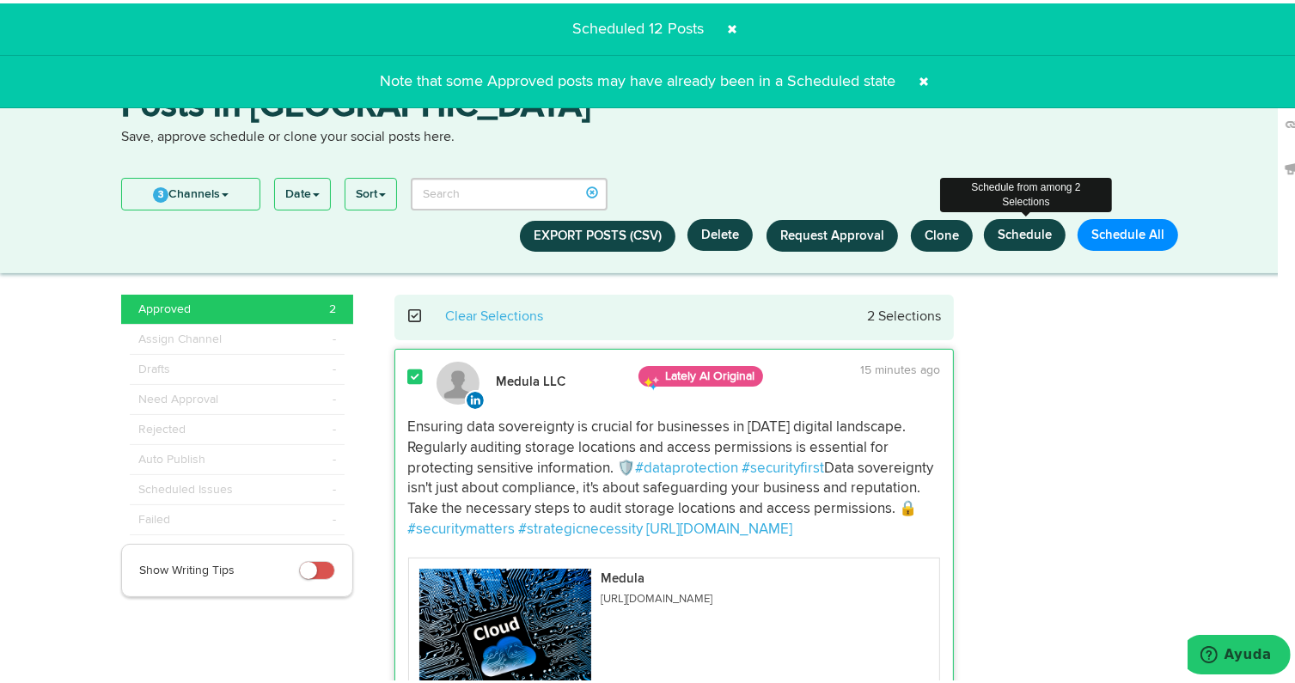
click at [1015, 238] on button "Schedule" at bounding box center [1025, 232] width 82 height 32
select select "11"
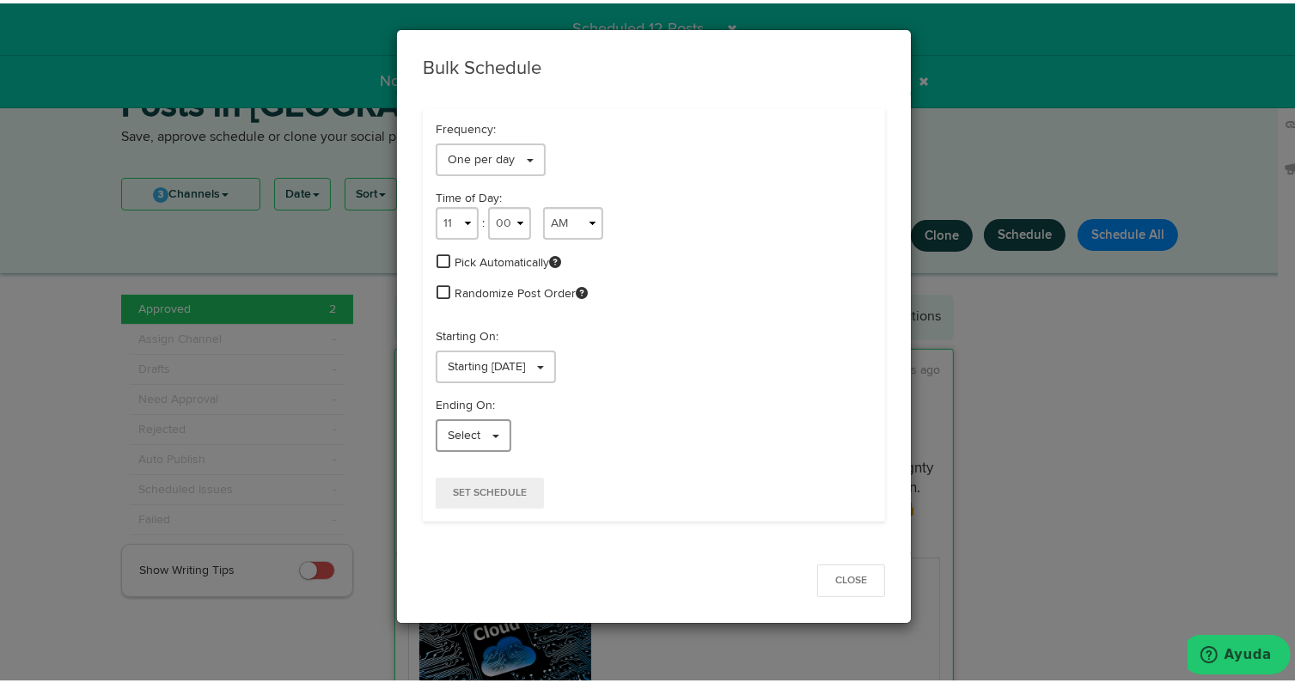
click at [467, 431] on span "Select" at bounding box center [464, 432] width 33 height 12
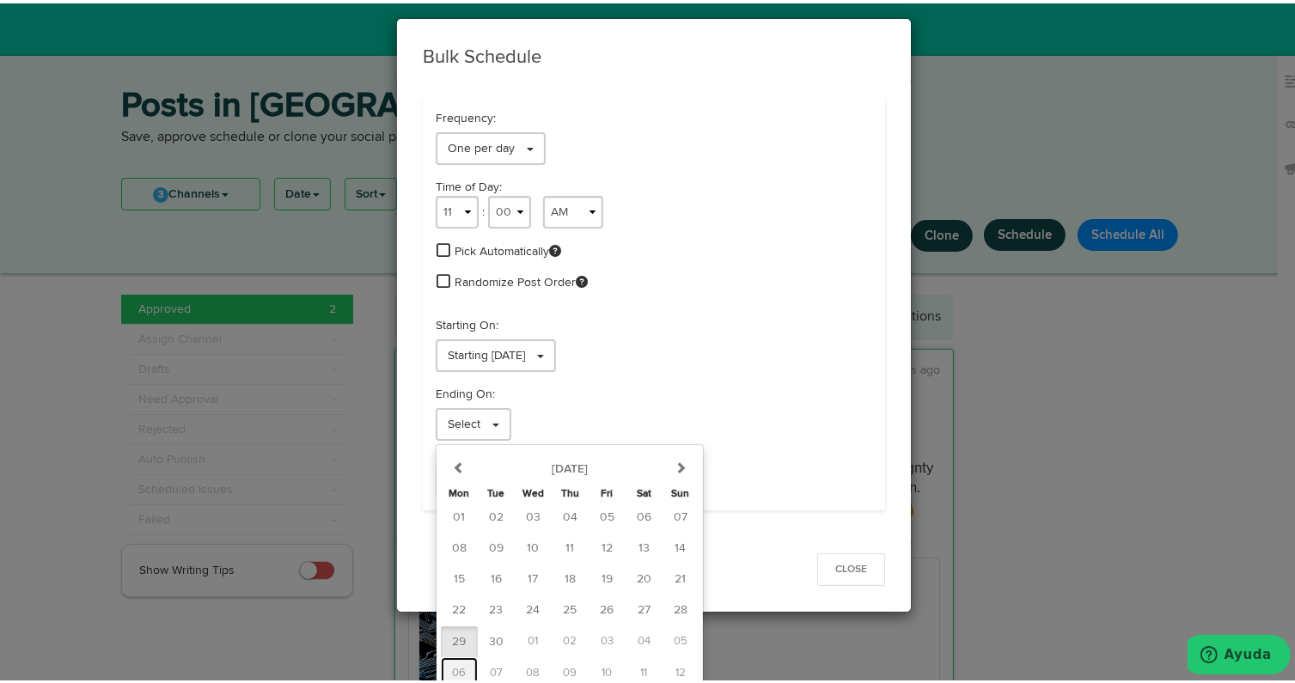
click at [453, 664] on span "06" at bounding box center [460, 669] width 14 height 11
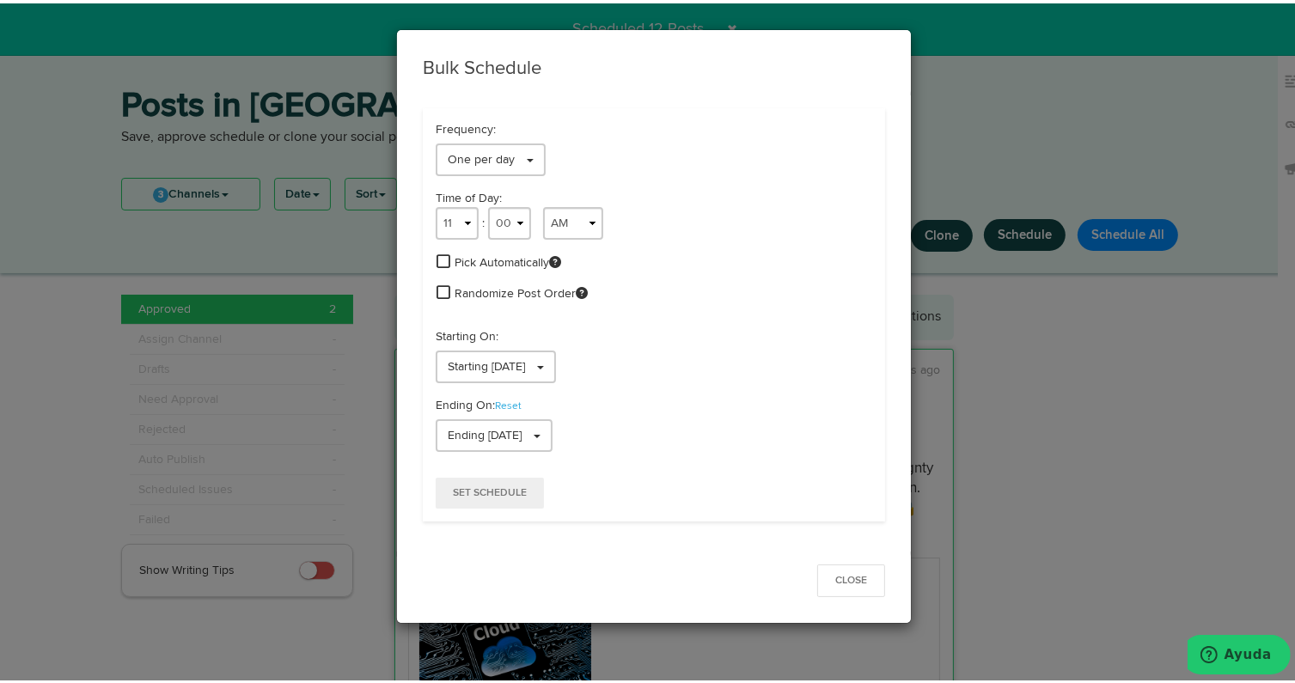
scroll to position [0, 0]
click at [453, 488] on span "Set Schedule" at bounding box center [490, 490] width 74 height 10
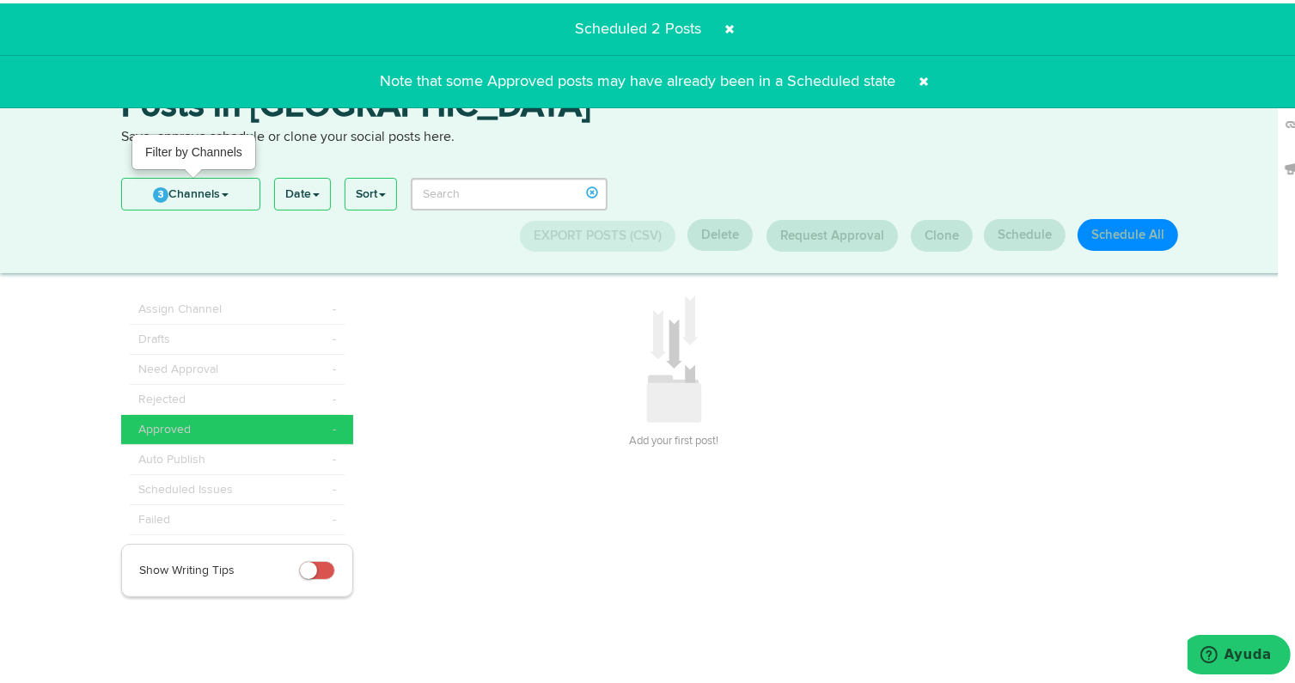
click at [210, 195] on link "3 Channels" at bounding box center [190, 190] width 137 height 31
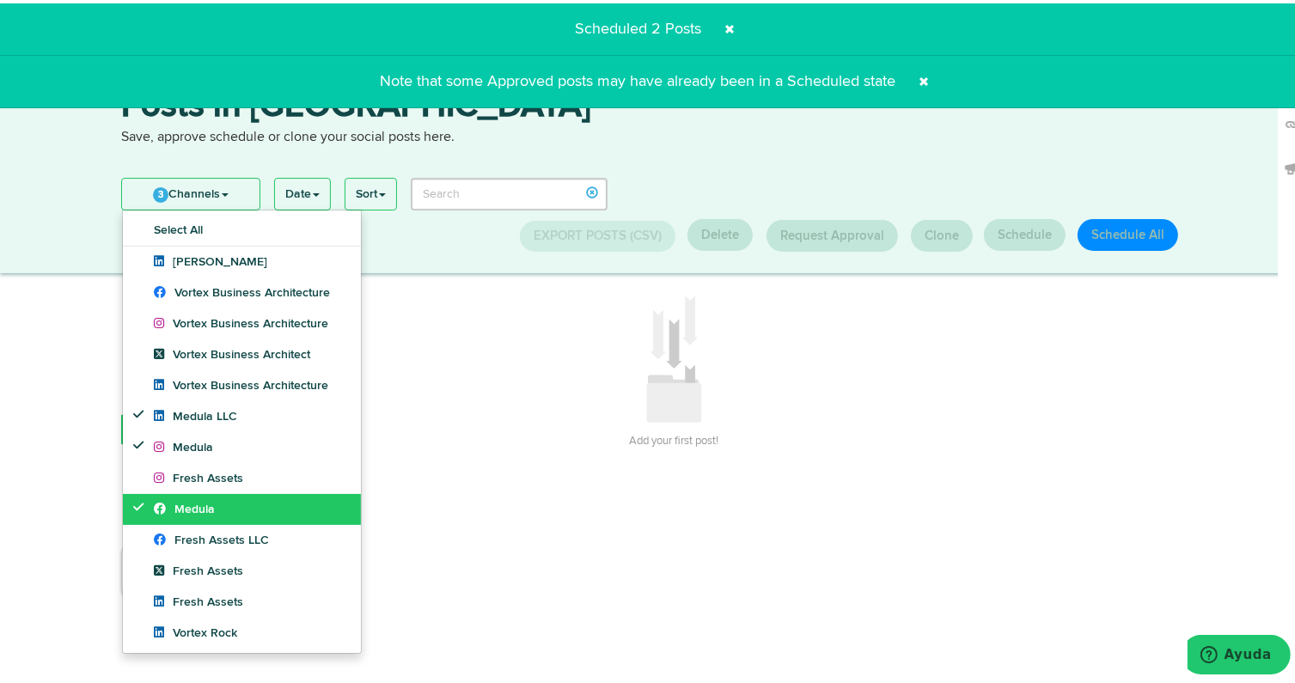
click at [179, 510] on span "Medula" at bounding box center [184, 506] width 61 height 12
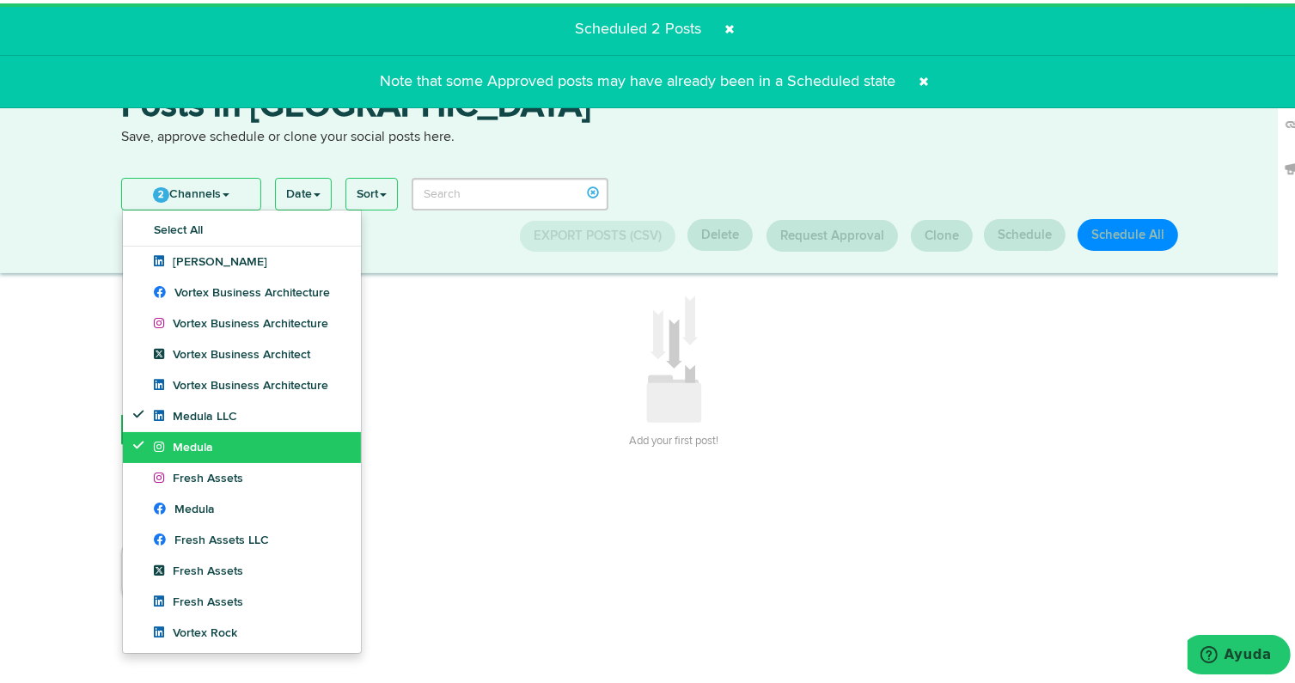
click at [192, 450] on span "Medula" at bounding box center [183, 444] width 59 height 12
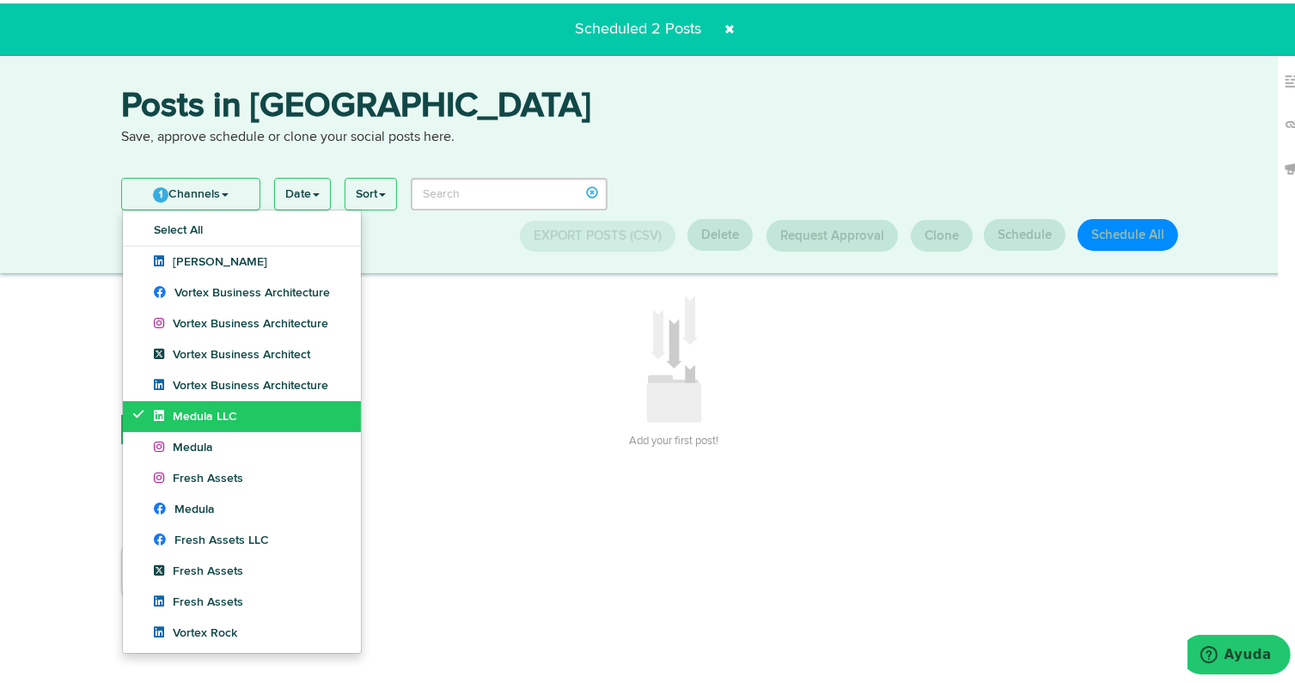
click at [190, 421] on link "Medula LLC" at bounding box center [242, 413] width 238 height 31
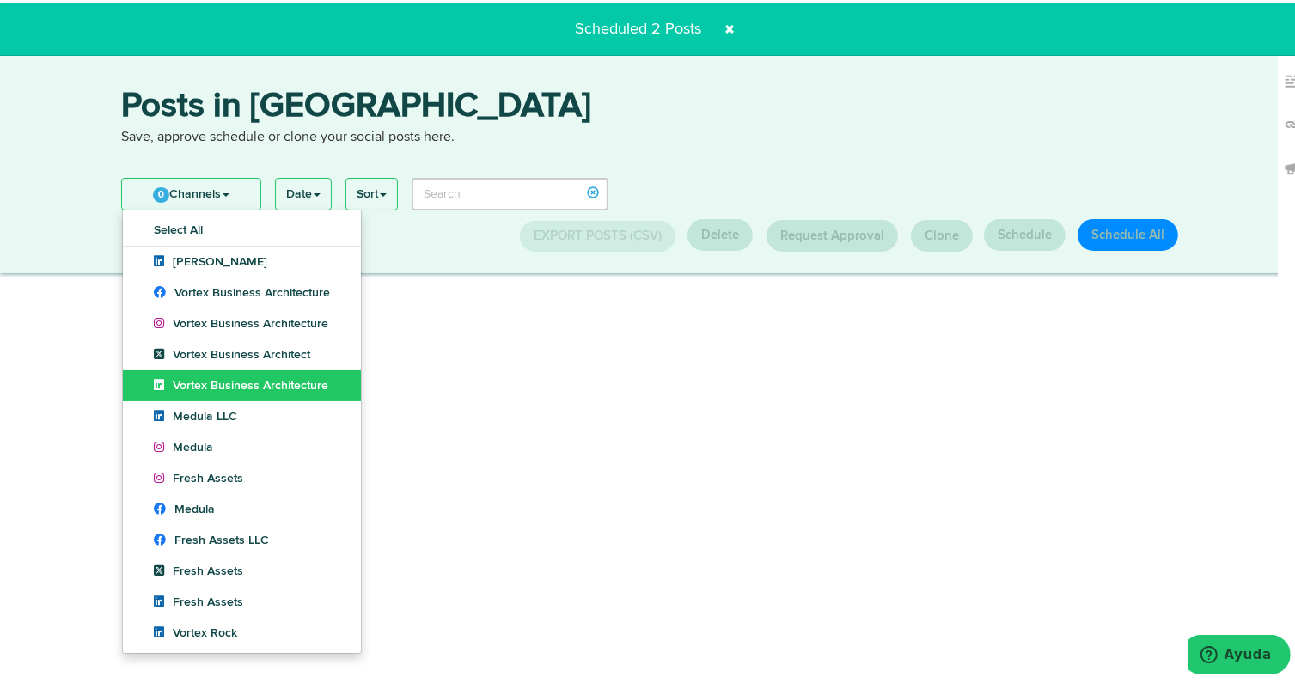
click at [199, 380] on span "Vortex Business Architecture" at bounding box center [241, 382] width 174 height 12
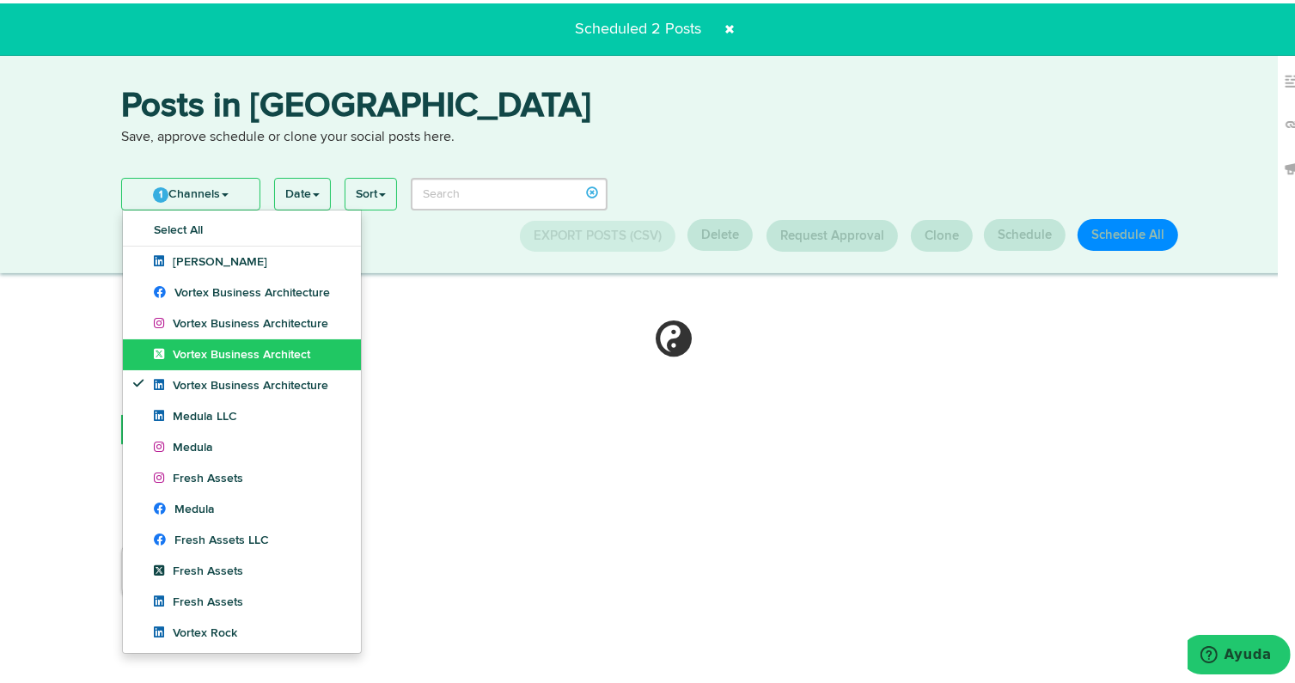
click at [204, 352] on span "Vortex Business Architect" at bounding box center [232, 351] width 156 height 12
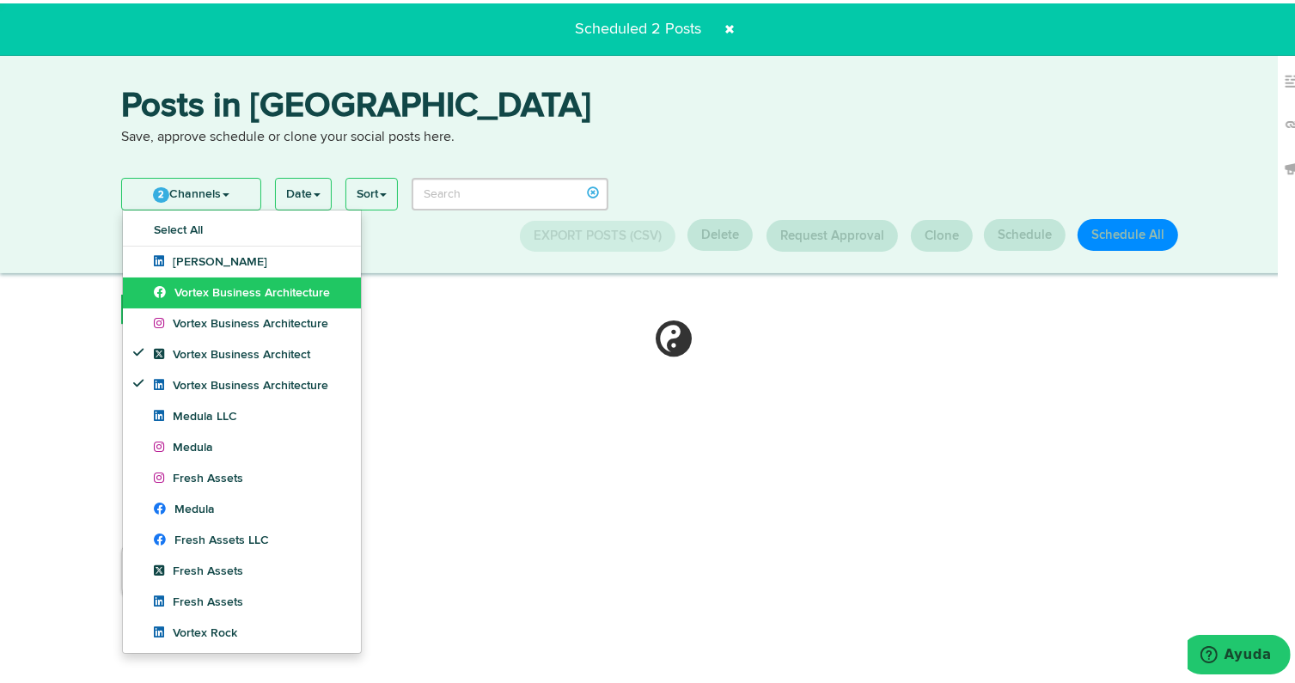
click at [210, 303] on link "Vortex Business Architecture" at bounding box center [242, 289] width 238 height 31
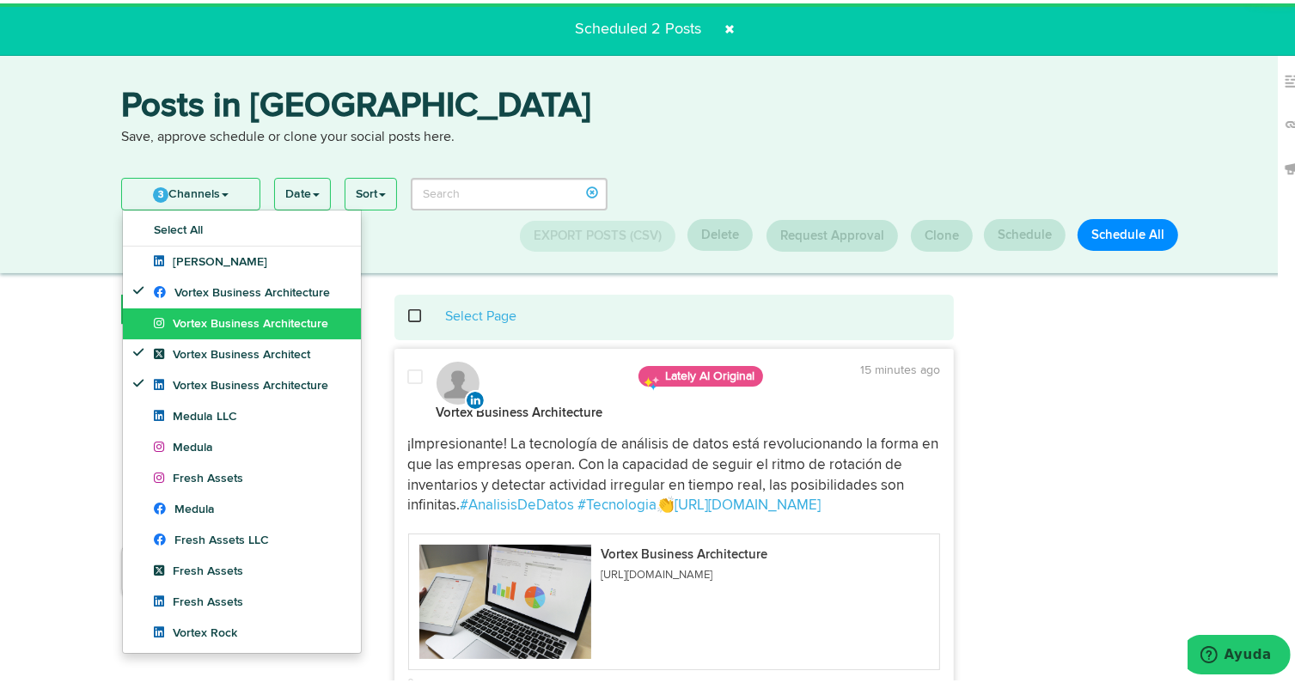
click at [203, 326] on span "Vortex Business Architecture" at bounding box center [241, 320] width 174 height 12
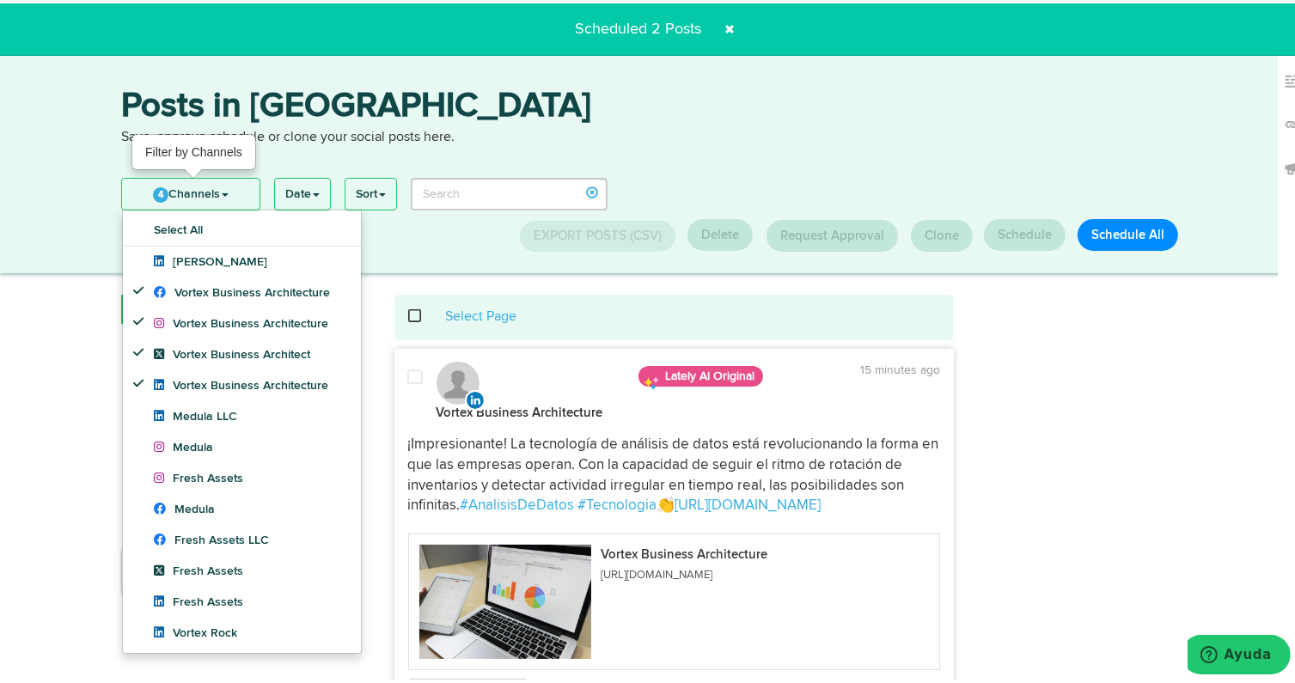
click at [209, 193] on link "4 Channels" at bounding box center [190, 190] width 137 height 31
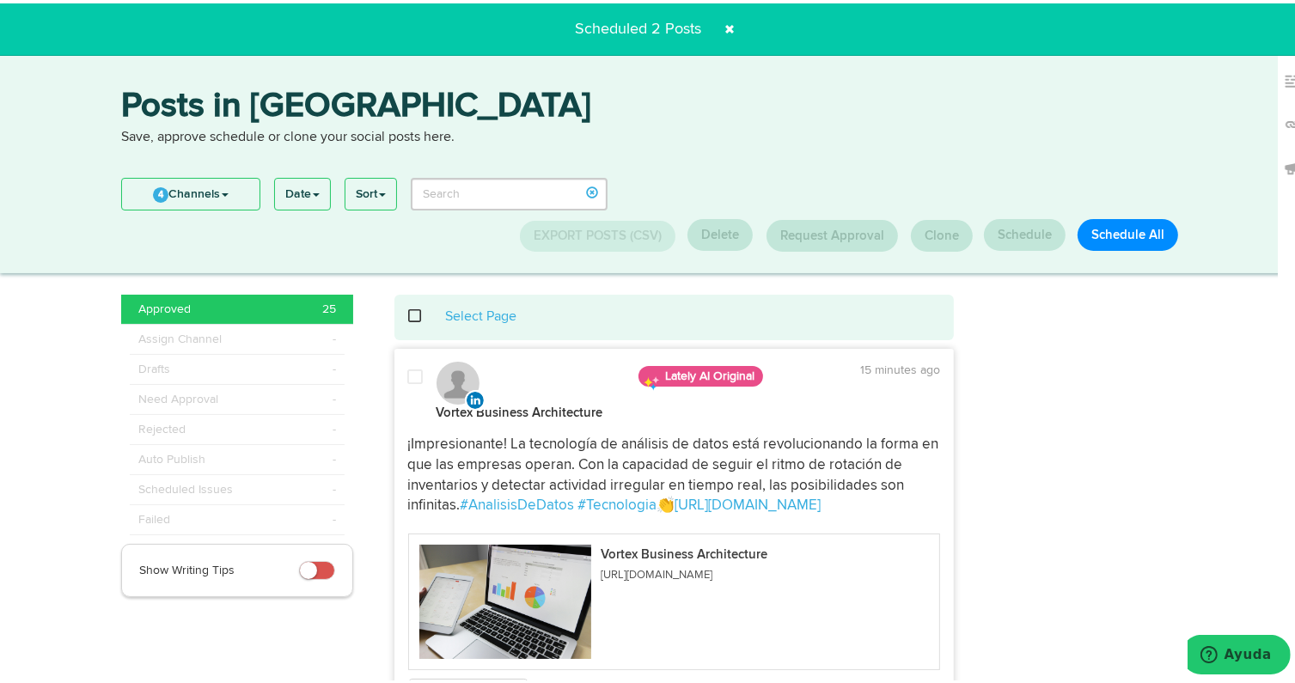
click at [409, 314] on span at bounding box center [424, 313] width 35 height 1
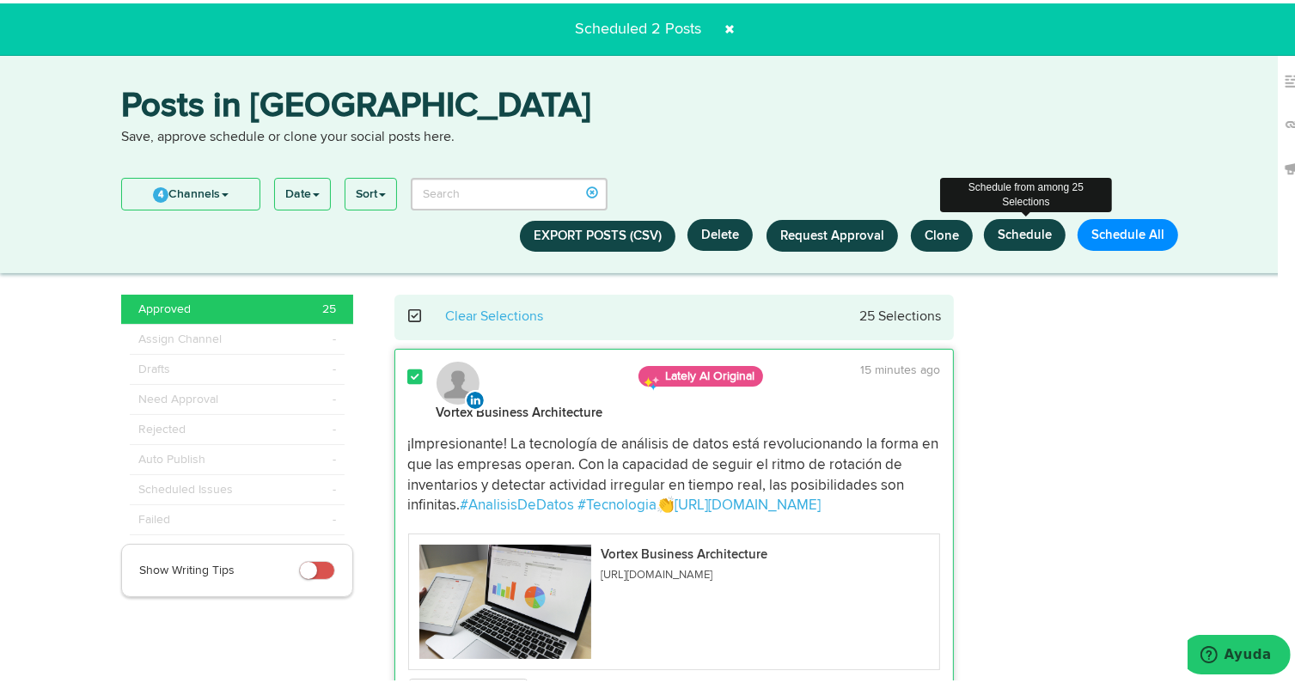
click at [1006, 235] on button "Schedule" at bounding box center [1025, 232] width 82 height 32
select select "11"
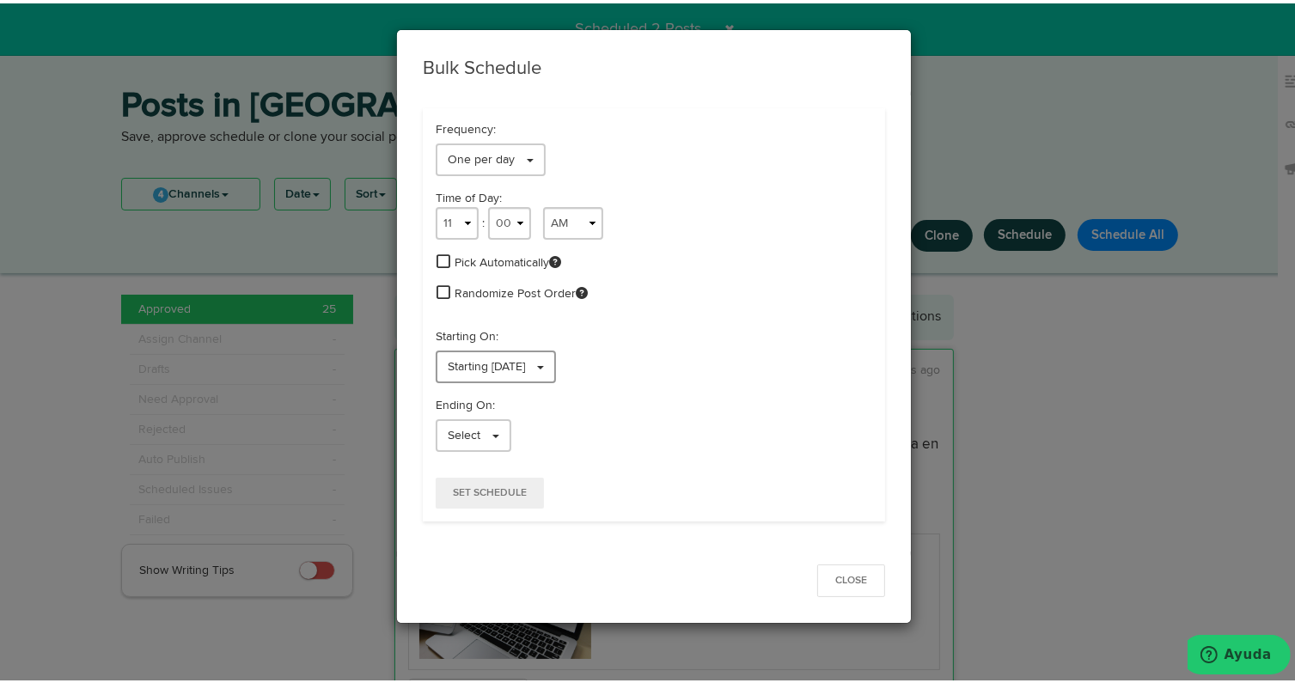
click at [512, 359] on span "Starting [DATE]" at bounding box center [486, 363] width 77 height 12
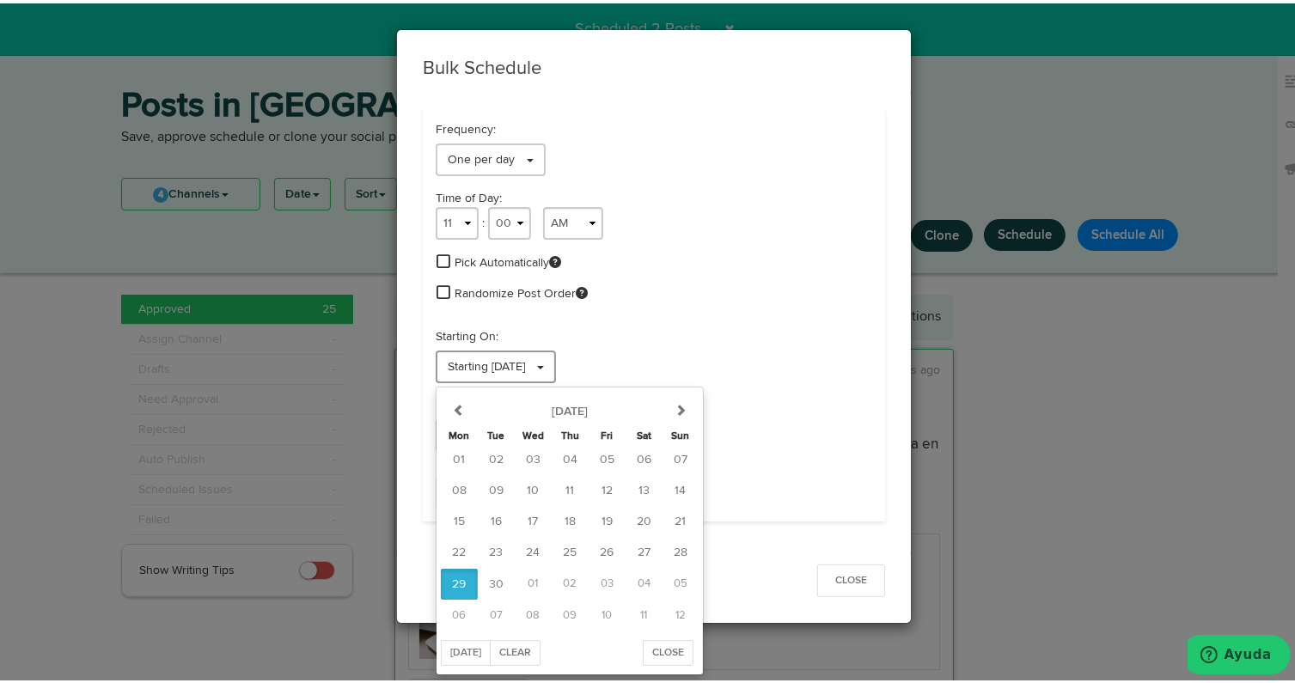
click at [512, 359] on span "Starting [DATE]" at bounding box center [486, 363] width 77 height 12
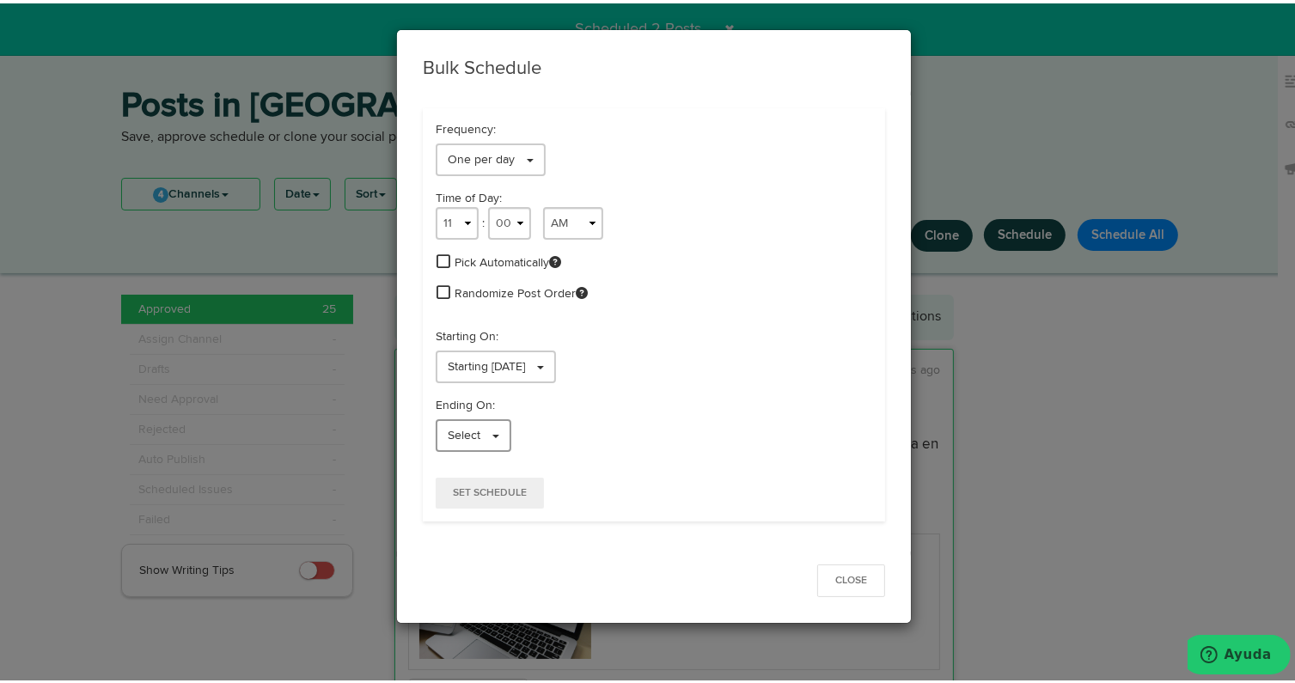
click at [471, 441] on link "Select" at bounding box center [474, 432] width 76 height 33
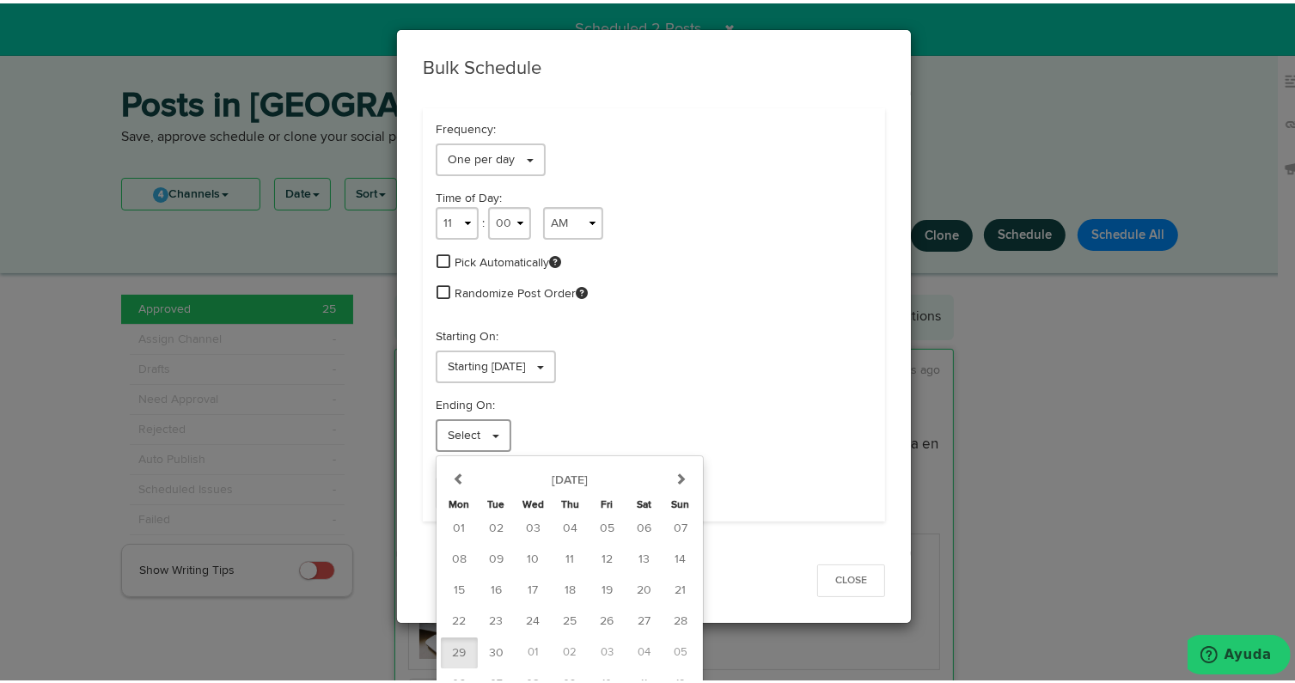
scroll to position [11, 0]
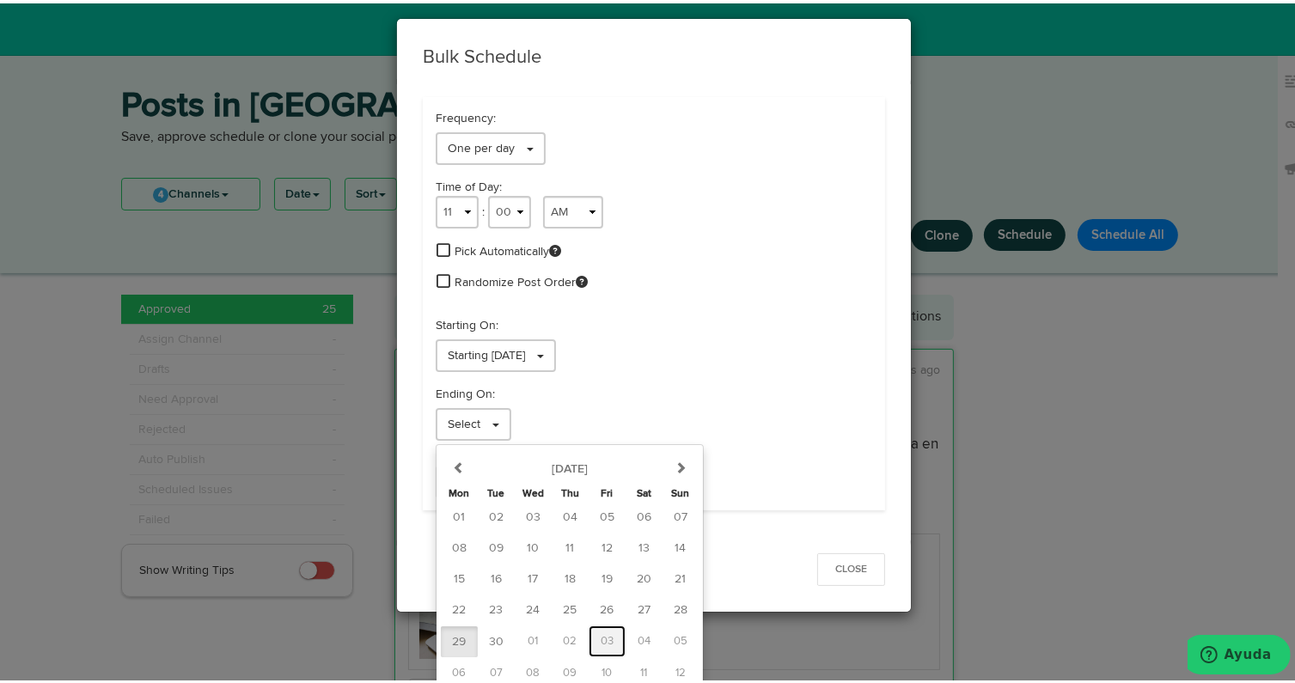
click at [601, 635] on span "03" at bounding box center [607, 637] width 13 height 11
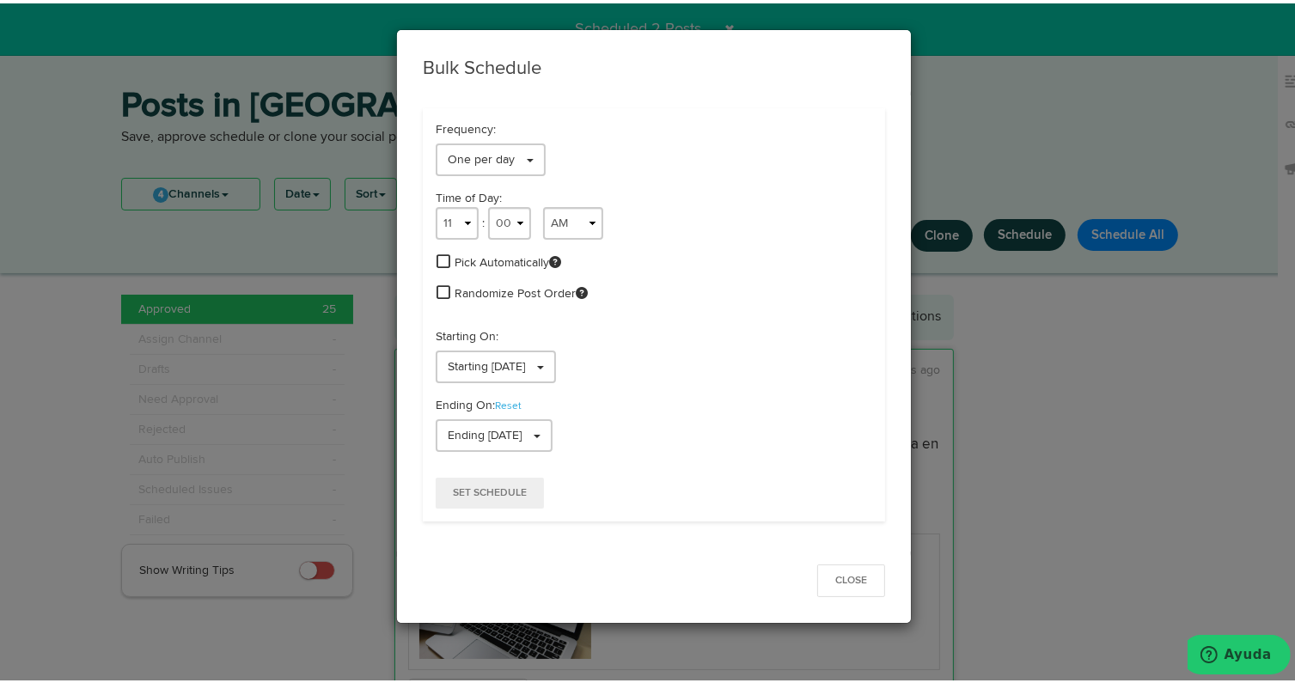
scroll to position [0, 0]
click at [497, 485] on span "Set Schedule" at bounding box center [490, 490] width 74 height 10
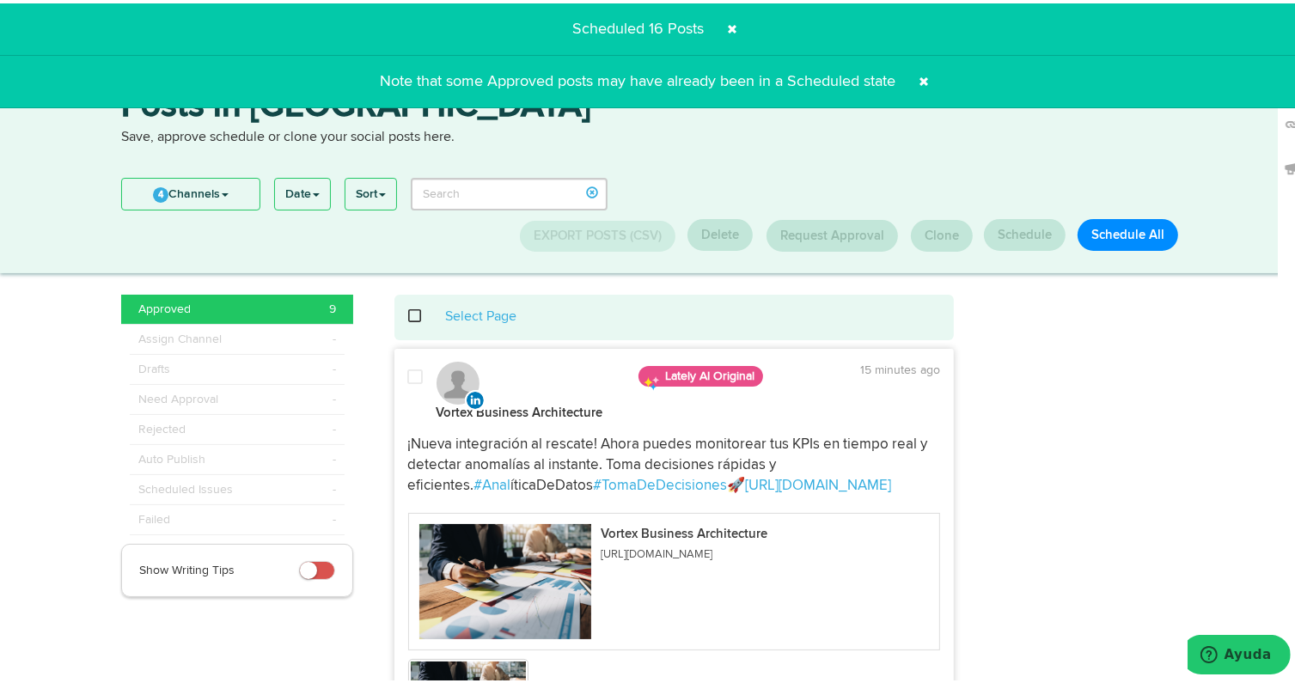
click at [407, 314] on span at bounding box center [424, 313] width 35 height 1
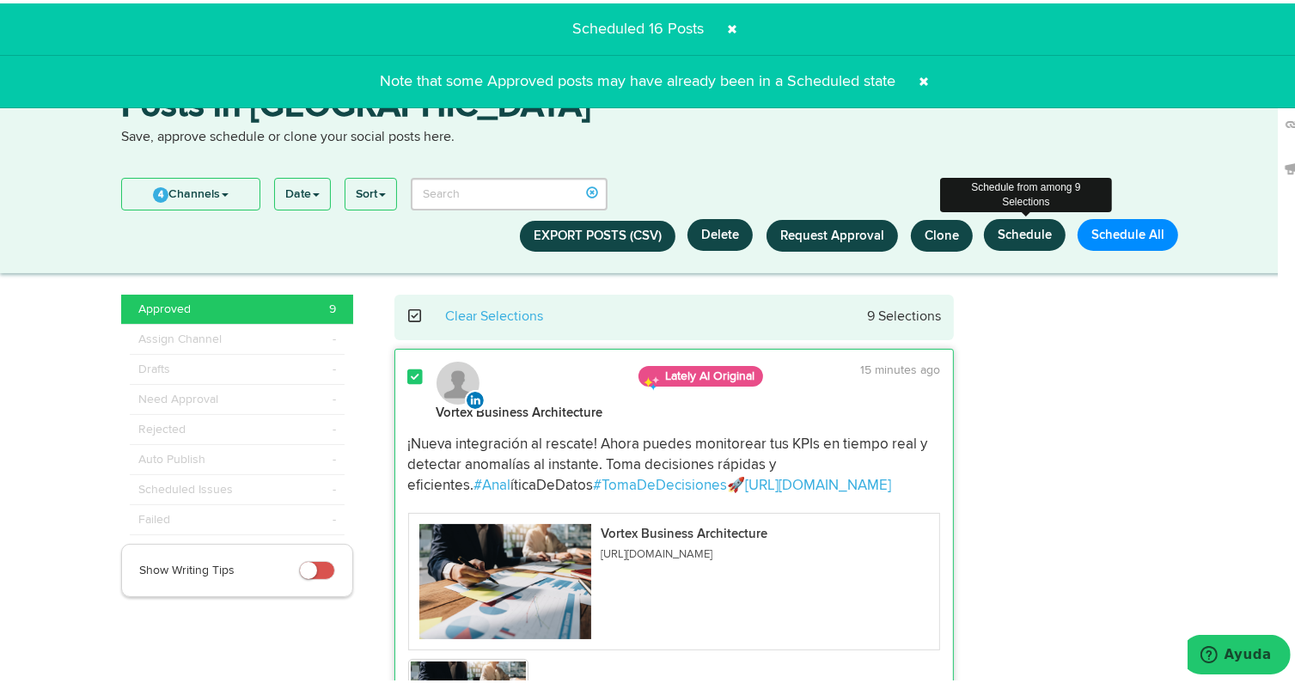
click at [1031, 236] on button "Schedule" at bounding box center [1025, 232] width 82 height 32
select select "11"
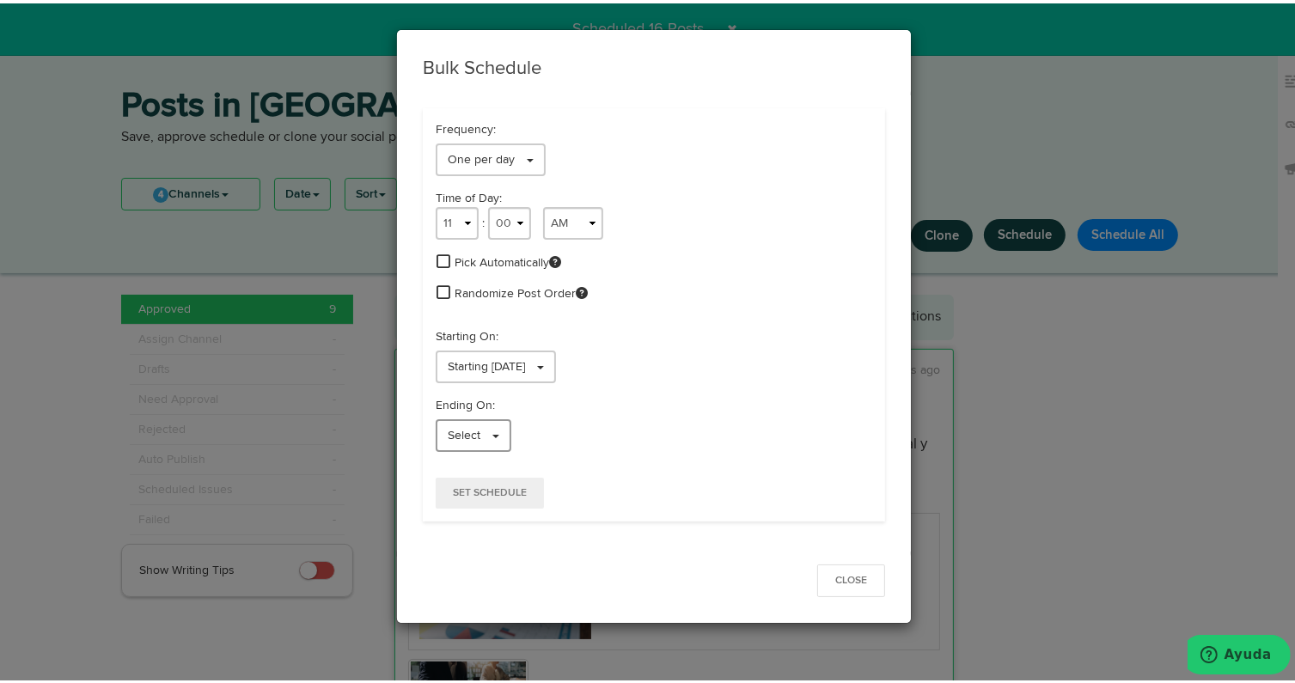
click at [459, 437] on span "Select" at bounding box center [464, 432] width 33 height 12
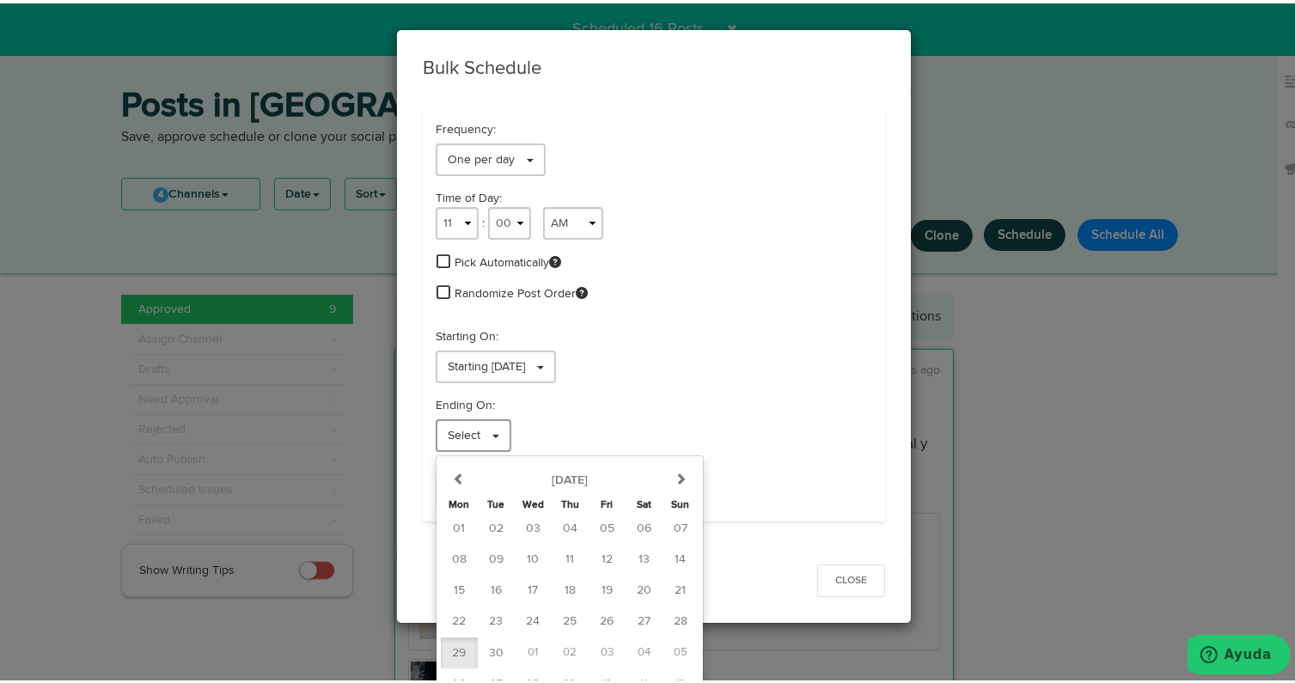
scroll to position [11, 0]
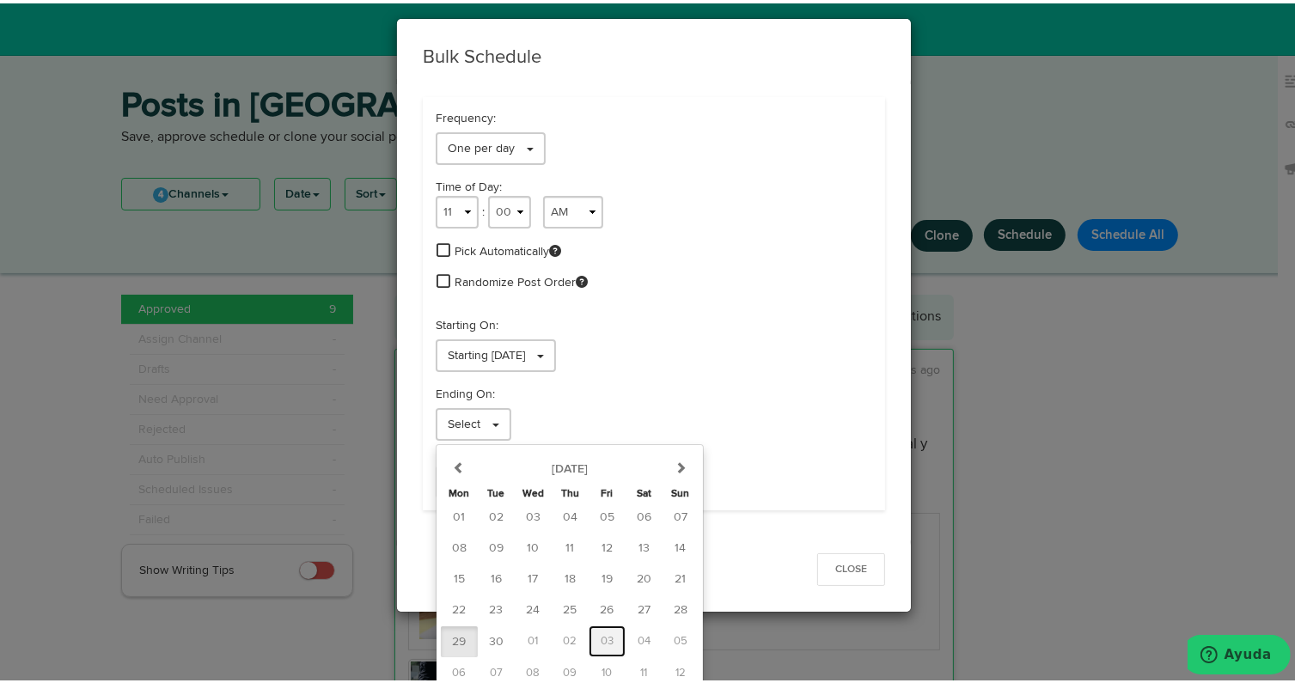
click at [601, 632] on span "03" at bounding box center [607, 637] width 13 height 11
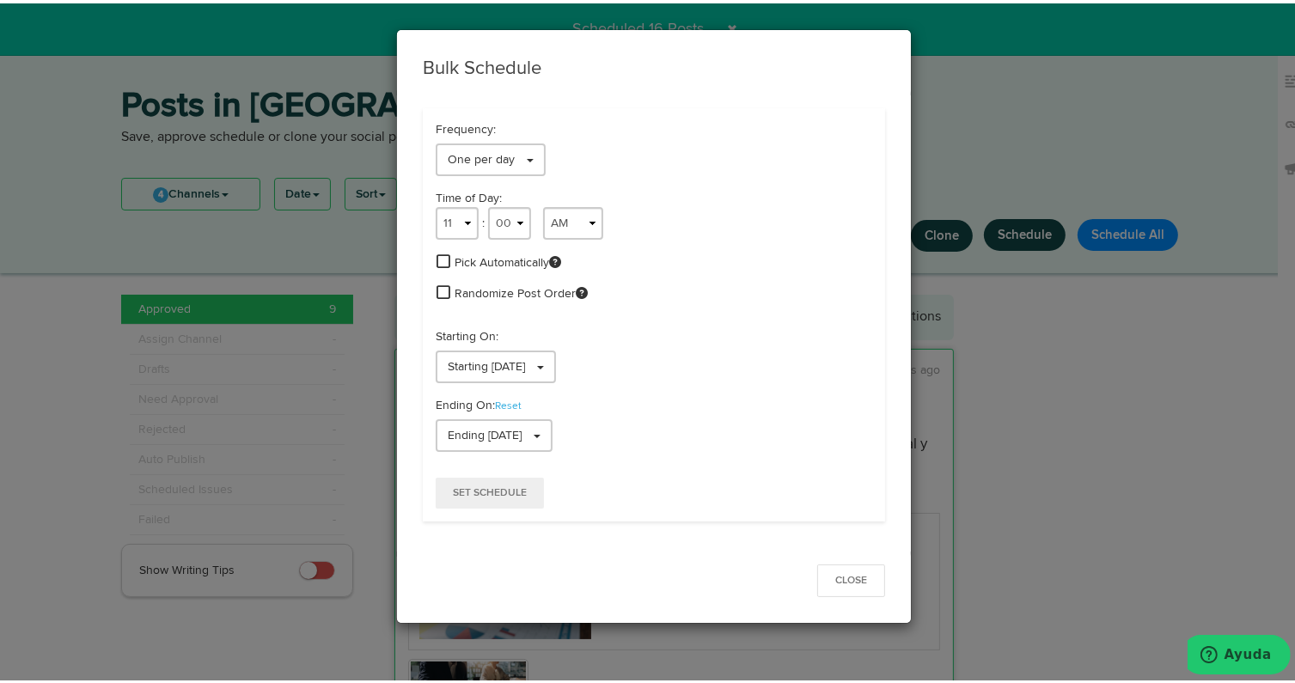
scroll to position [0, 0]
click at [478, 497] on button "Set Schedule" at bounding box center [490, 489] width 108 height 31
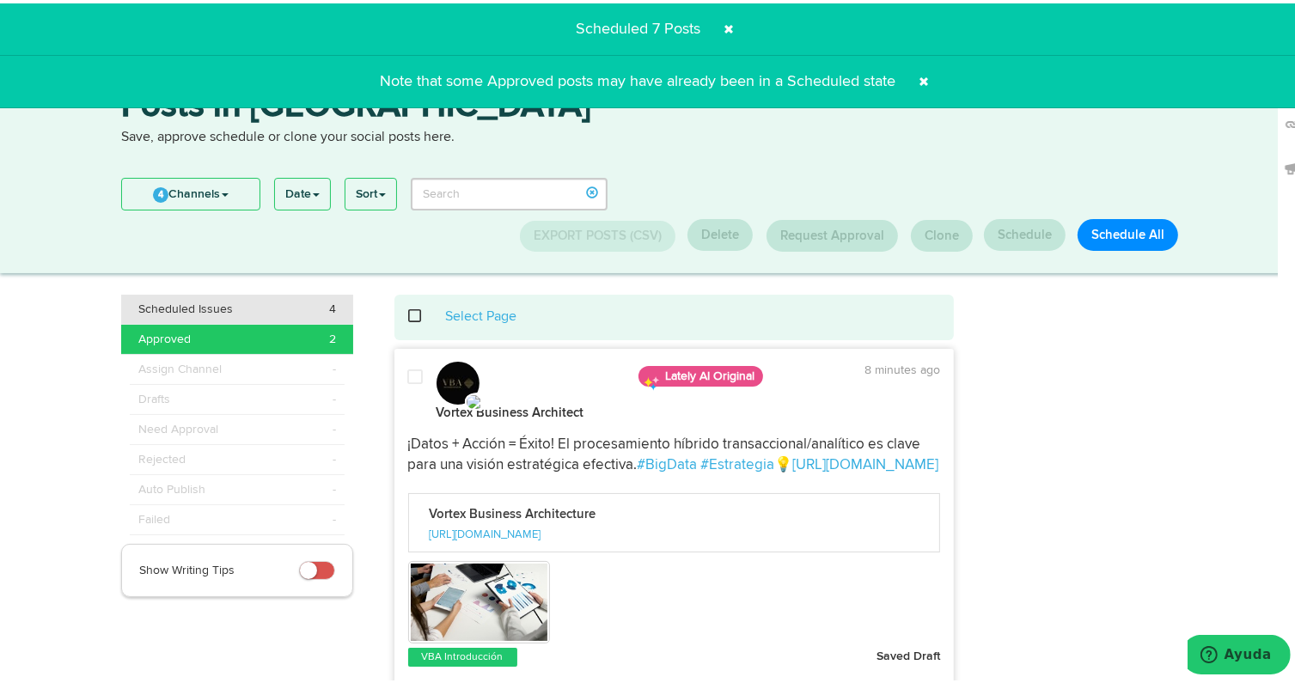
click at [285, 312] on div "Scheduled Issues 4" at bounding box center [237, 305] width 198 height 17
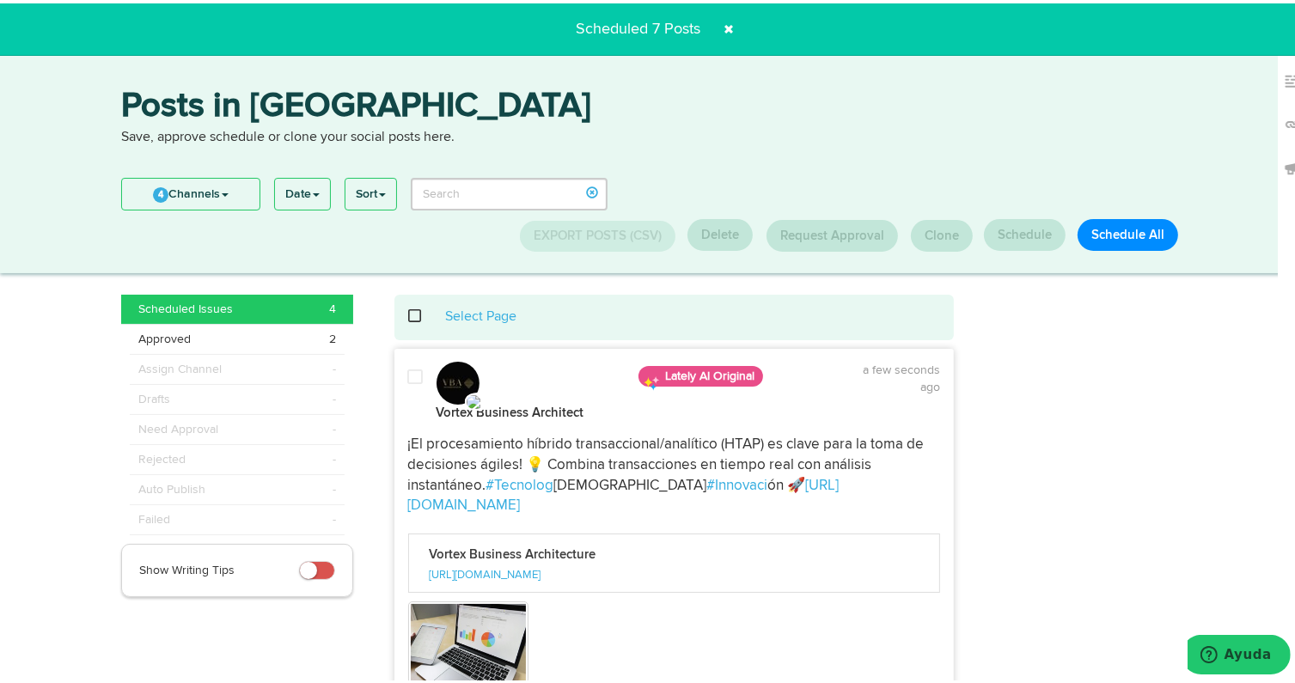
click at [412, 314] on span at bounding box center [424, 313] width 35 height 1
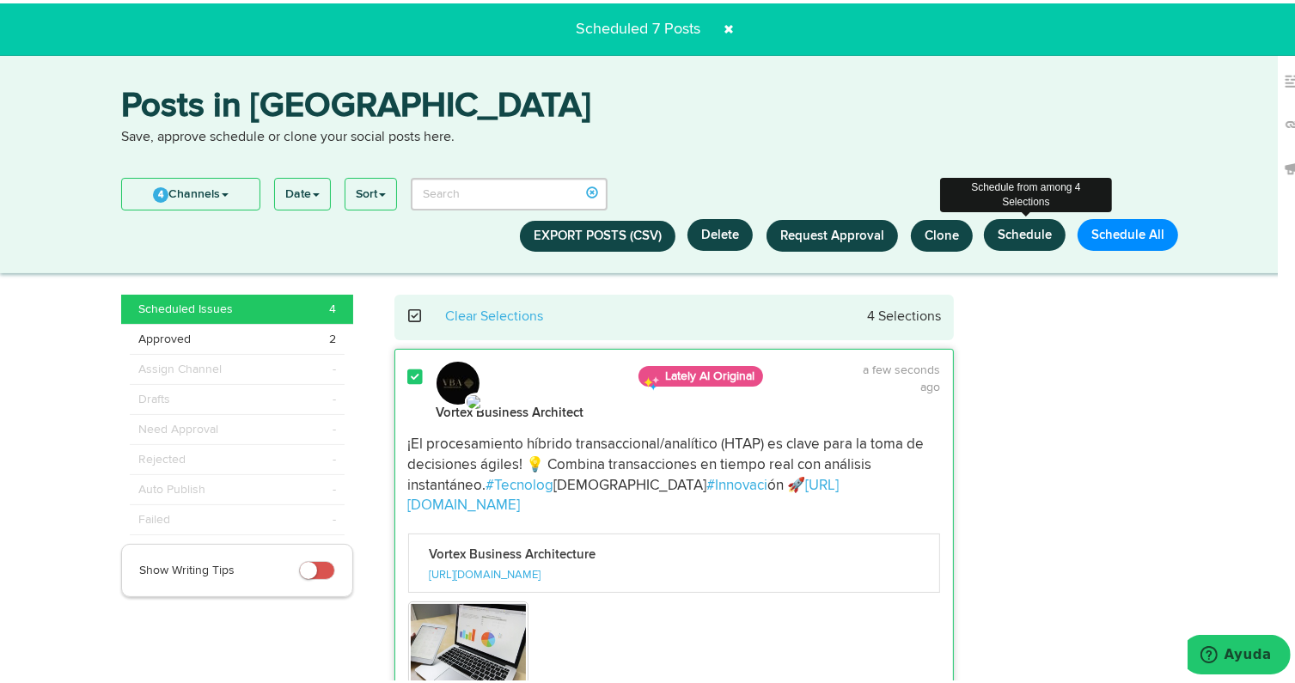
click at [1026, 232] on button "Schedule" at bounding box center [1025, 232] width 82 height 32
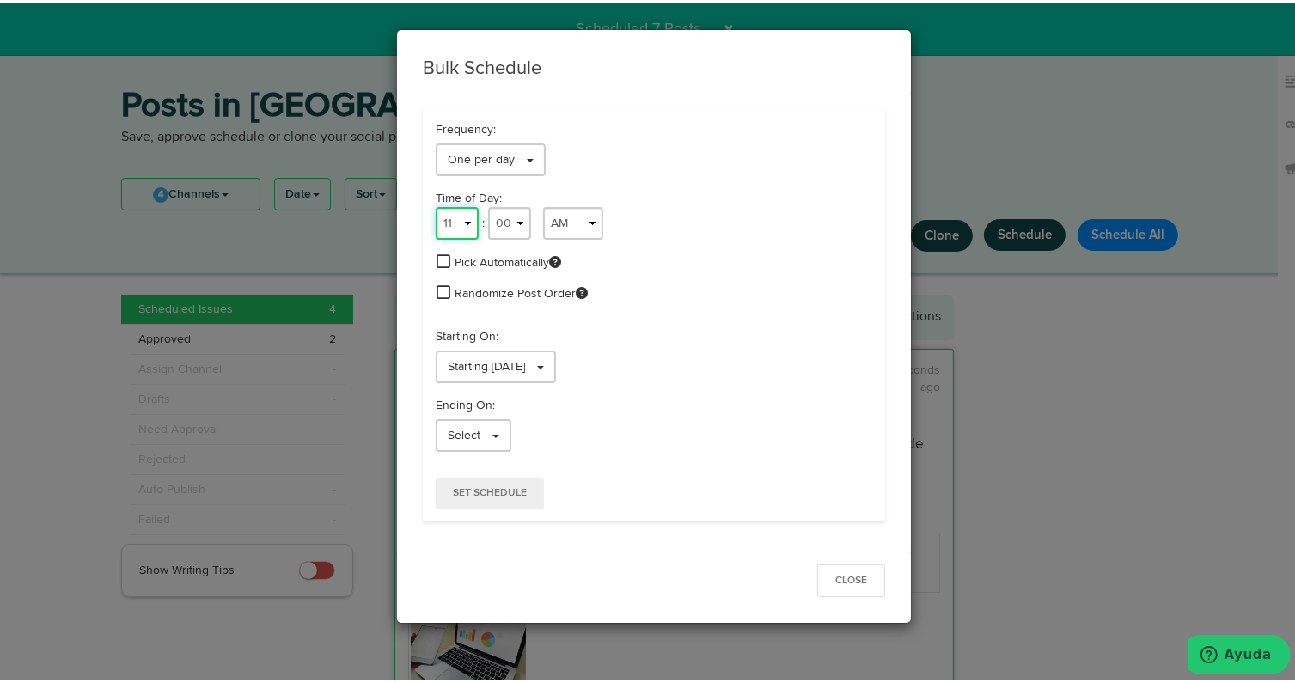
click at [454, 216] on select "1 2 3 4 5 6 7 8 9 10 11 12" at bounding box center [457, 220] width 43 height 33
select select "12"
click at [436, 204] on select "1 2 3 4 5 6 7 8 9 10 11 12" at bounding box center [457, 220] width 43 height 33
click at [568, 225] on select "AM PM" at bounding box center [573, 220] width 60 height 33
select select "PM"
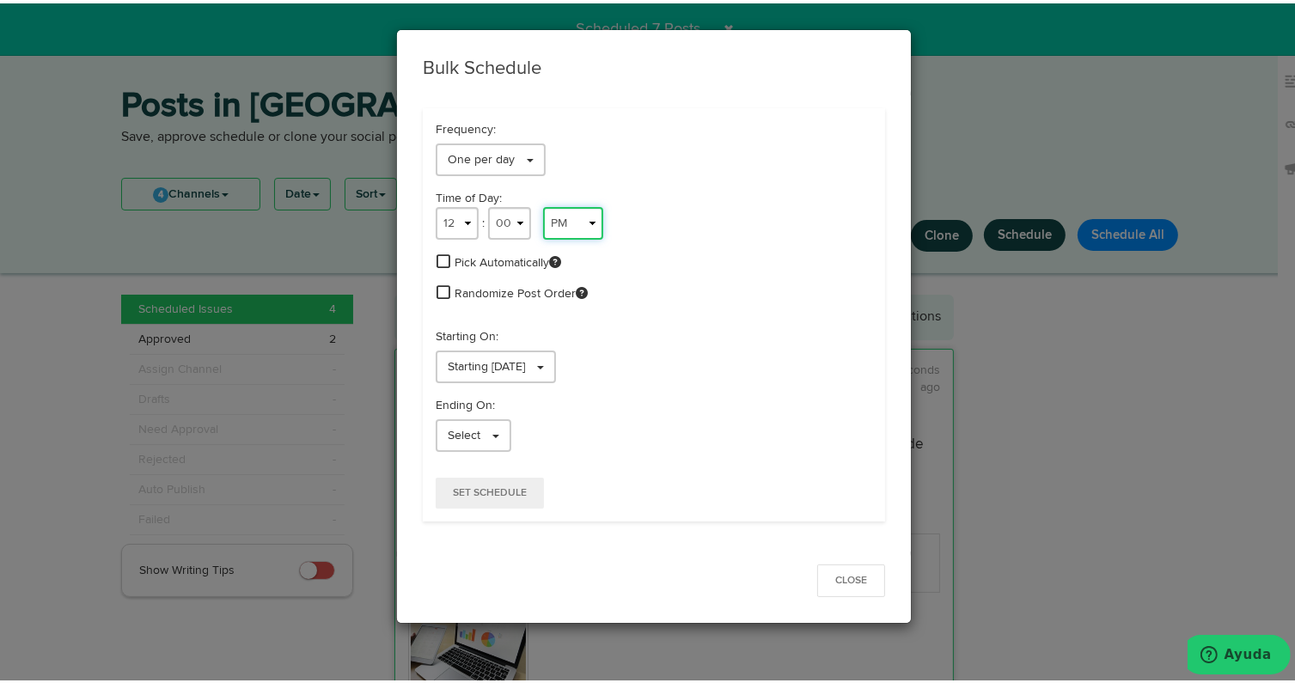
click at [543, 204] on select "AM PM" at bounding box center [573, 220] width 60 height 33
click at [436, 294] on span at bounding box center [443, 288] width 14 height 15
click at [485, 429] on link "Select" at bounding box center [474, 432] width 76 height 33
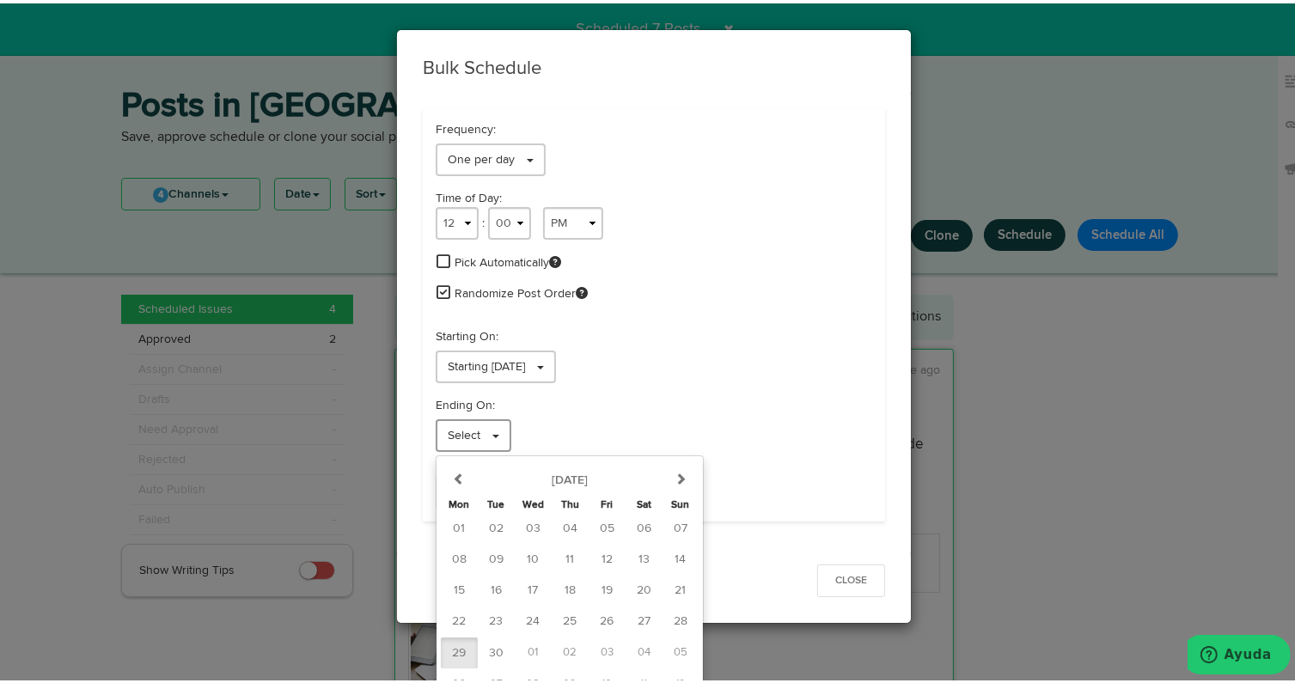
scroll to position [11, 0]
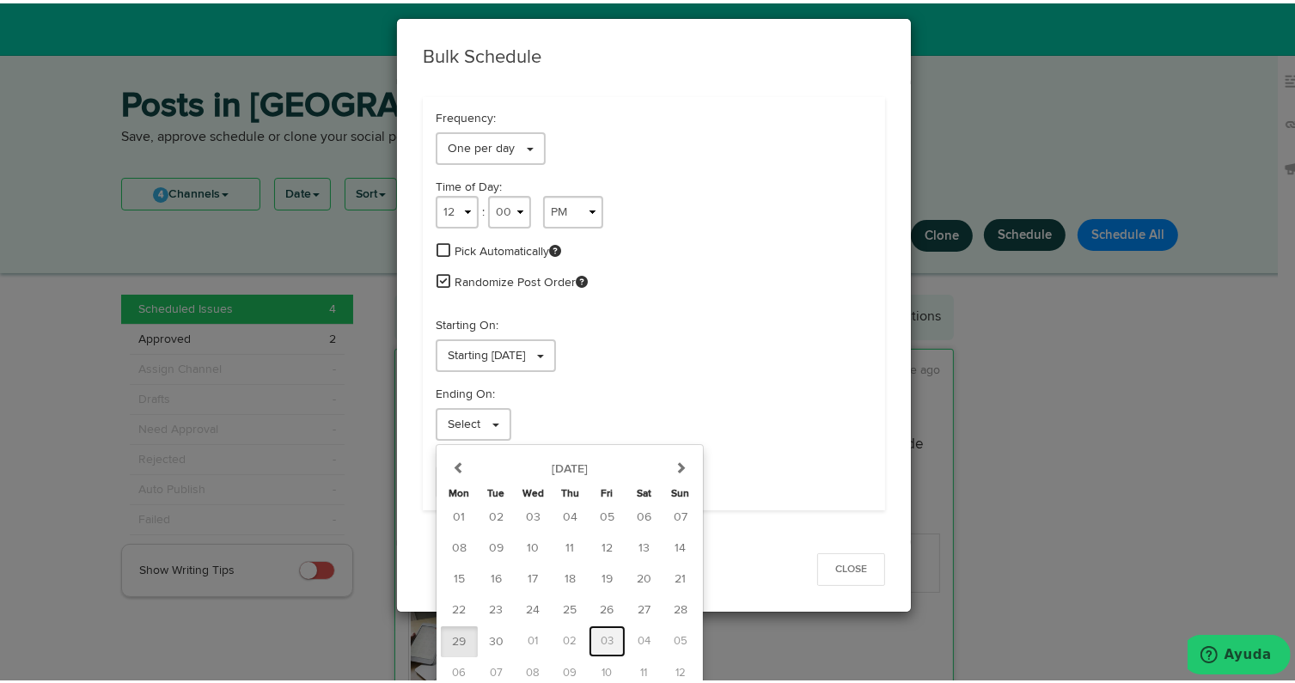
click at [601, 634] on span "03" at bounding box center [607, 637] width 13 height 11
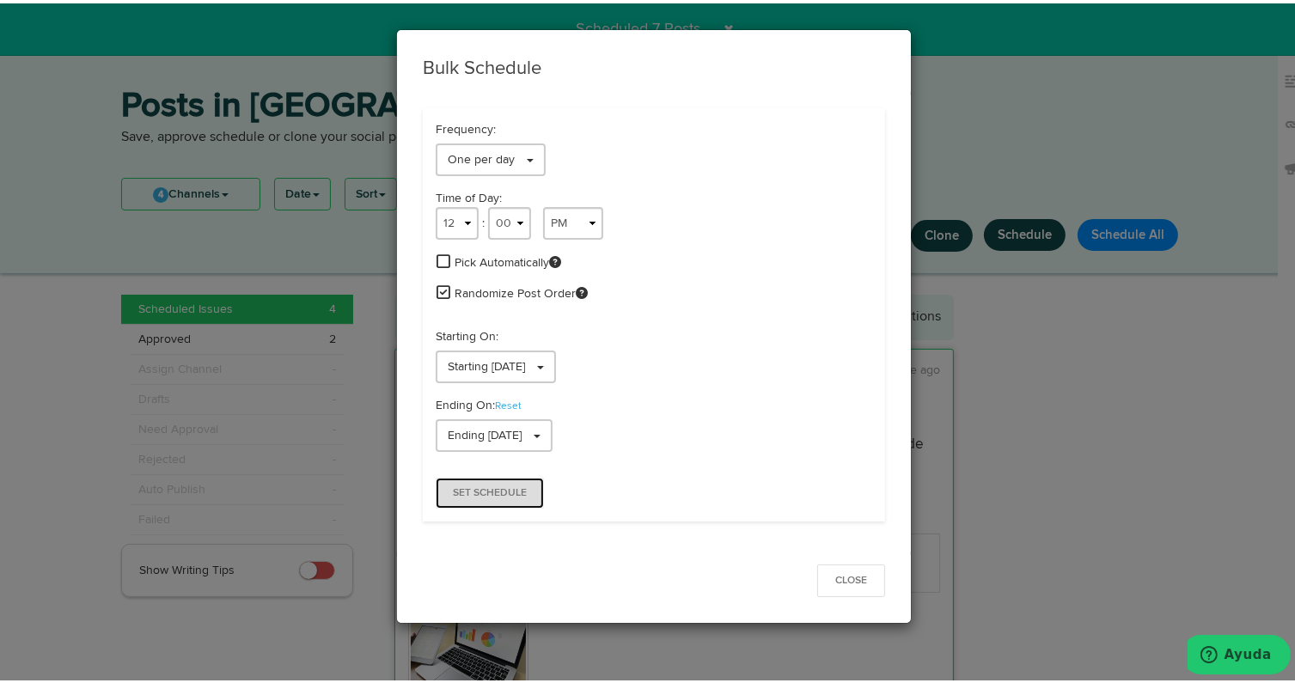
click at [504, 486] on span "Set Schedule" at bounding box center [490, 490] width 74 height 10
